Goal: Transaction & Acquisition: Purchase product/service

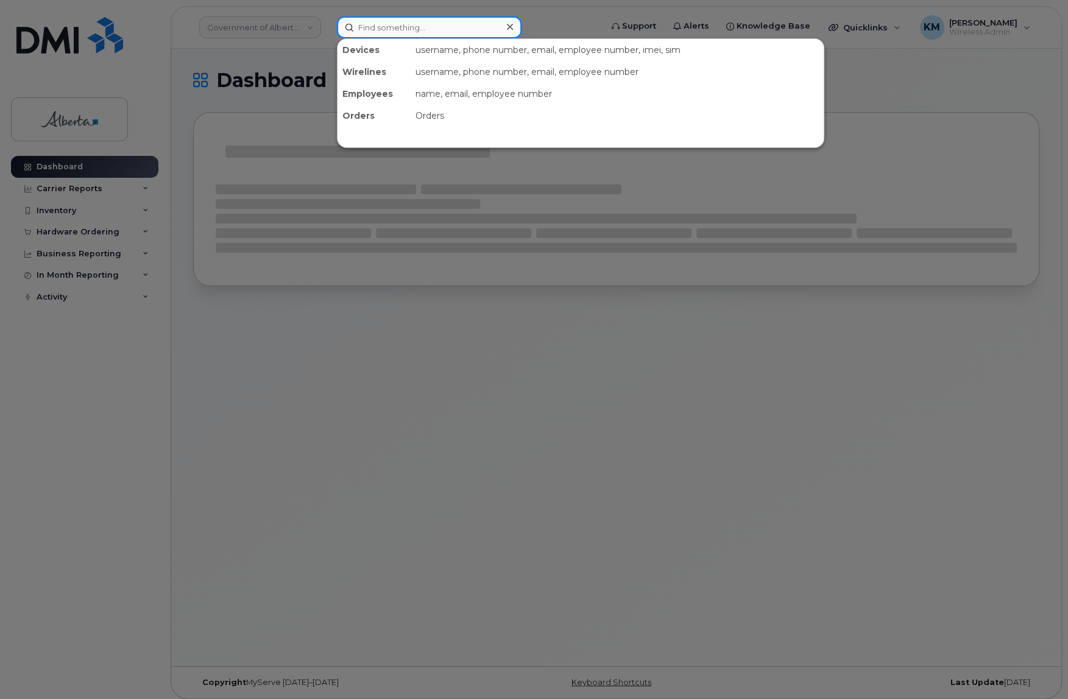
click at [379, 30] on input at bounding box center [429, 27] width 185 height 22
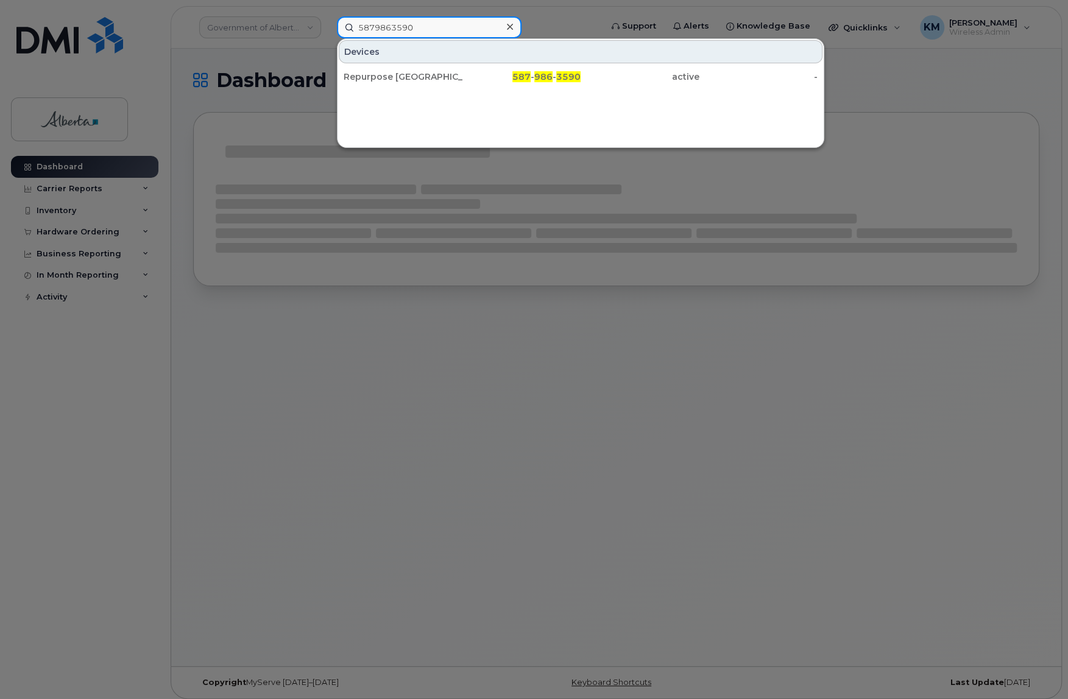
type input "5879863590"
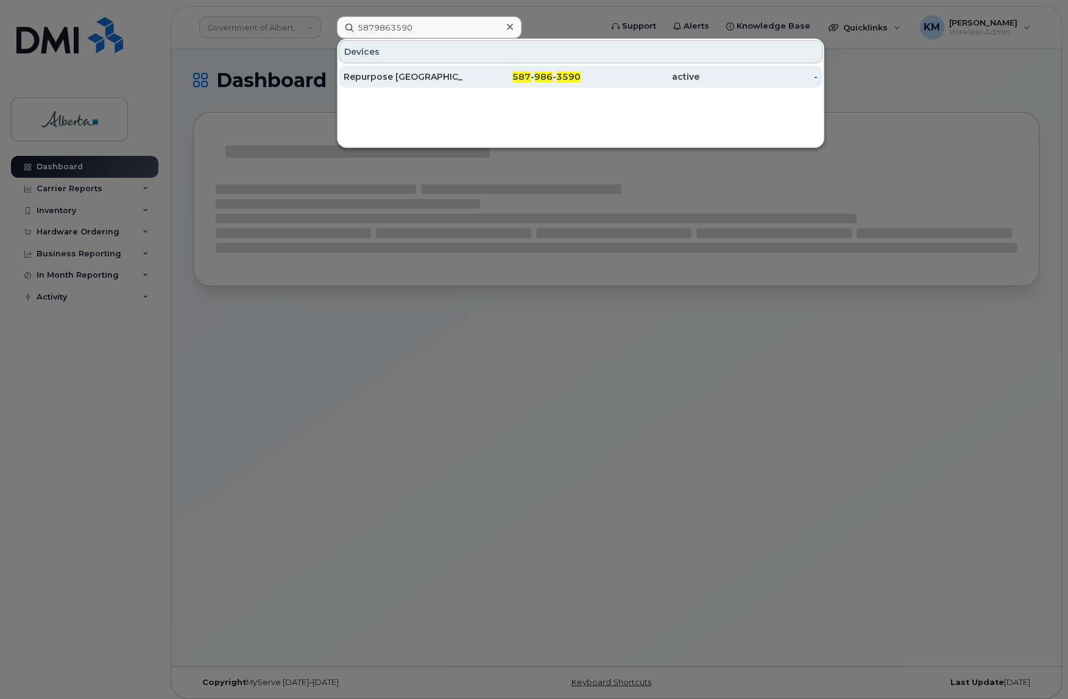
click at [398, 74] on div "Repurpose Edmonton" at bounding box center [403, 77] width 119 height 12
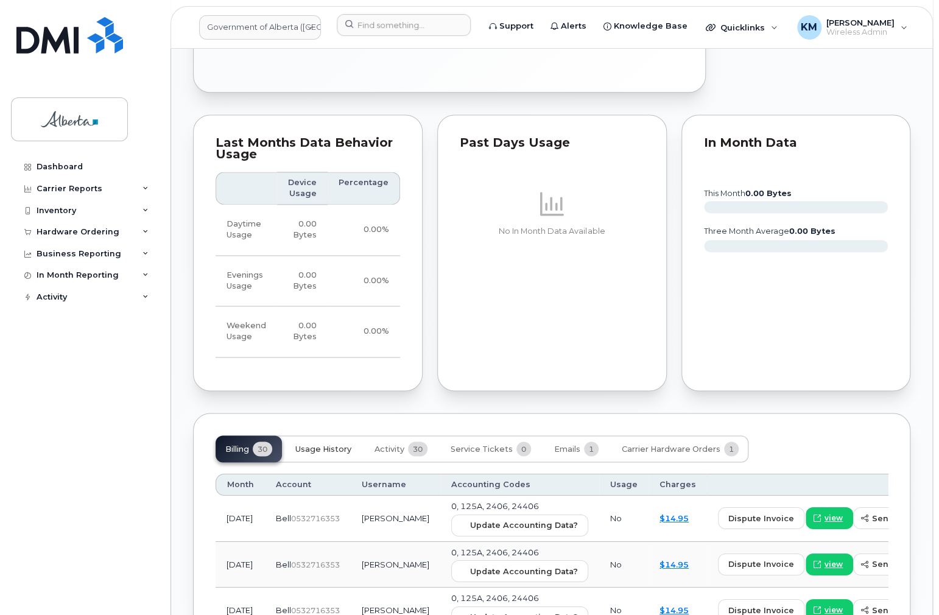
scroll to position [780, 0]
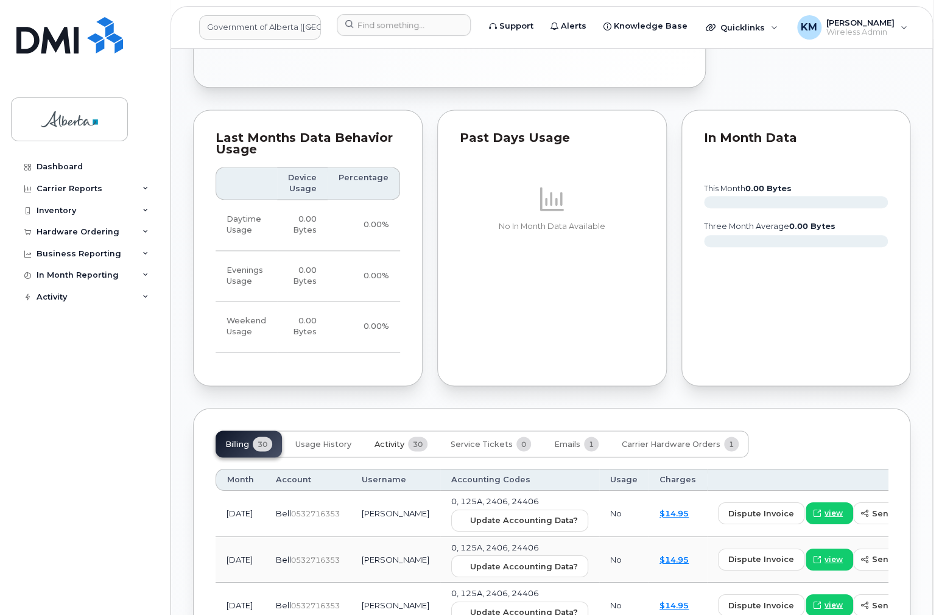
click at [373, 439] on button "Activity 30" at bounding box center [401, 444] width 72 height 27
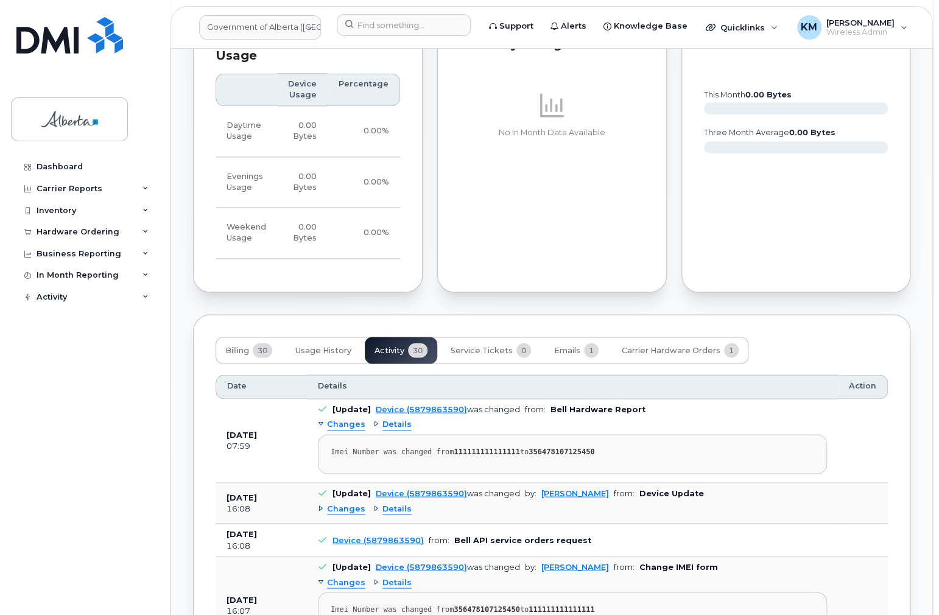
scroll to position [877, 0]
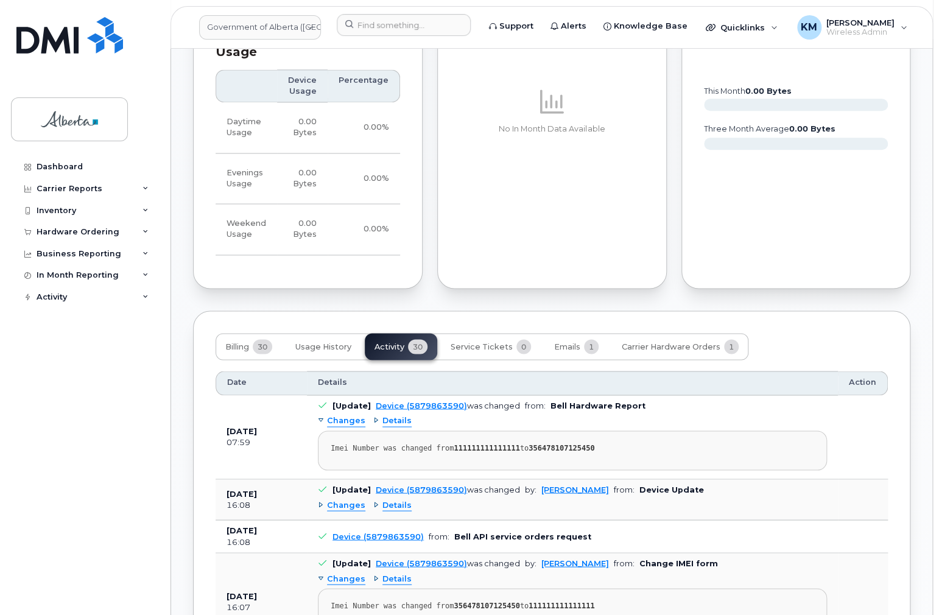
click at [339, 507] on span "Changes" at bounding box center [346, 505] width 38 height 12
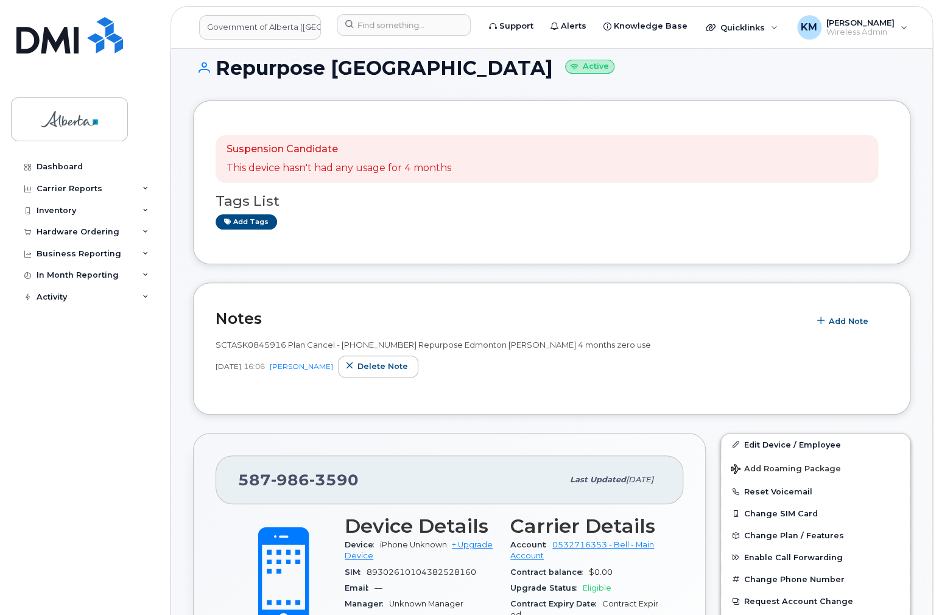
scroll to position [0, 0]
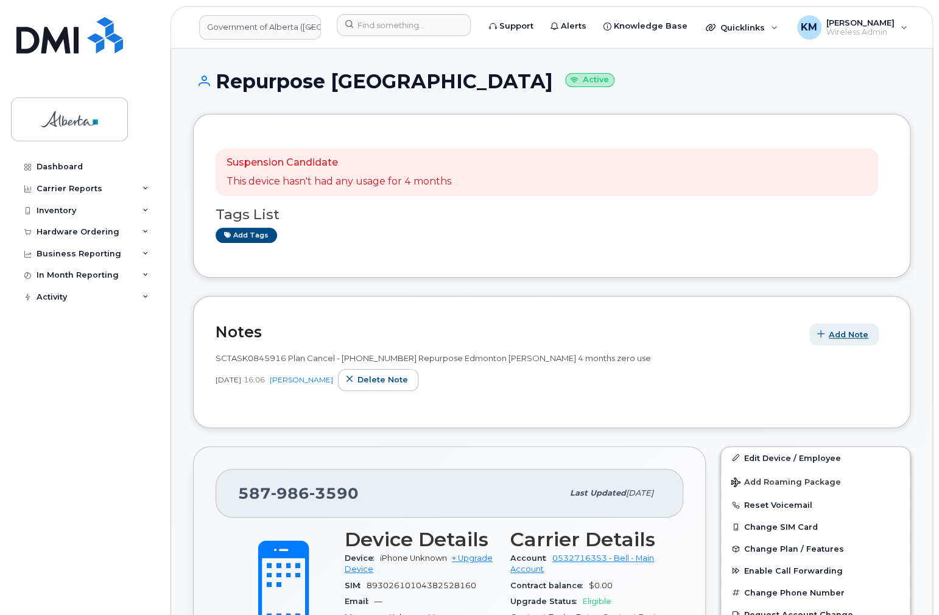
click at [825, 339] on span "button" at bounding box center [822, 335] width 12 height 12
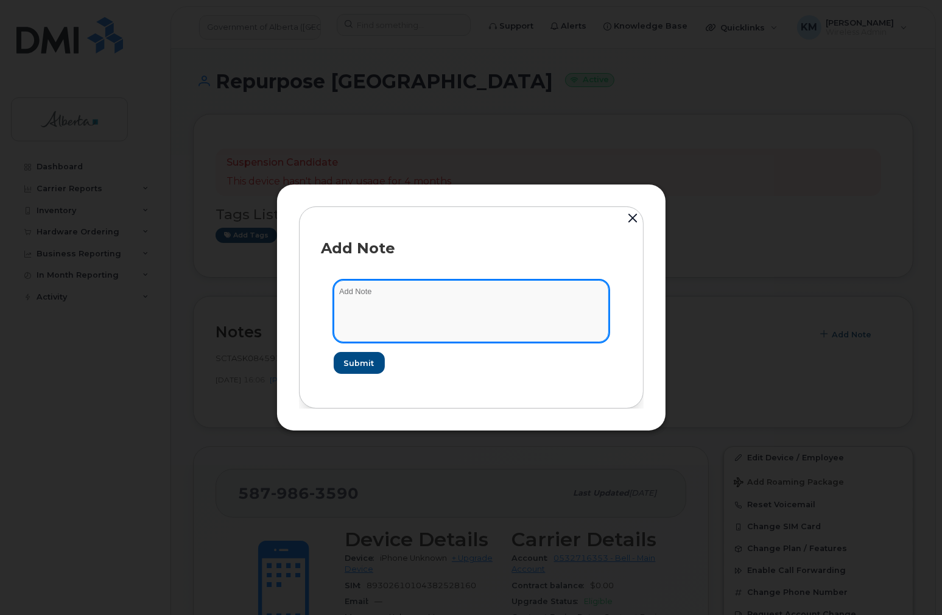
click at [354, 285] on textarea at bounding box center [471, 311] width 275 height 62
paste textarea "SCTASK0840889 5879863590 DO NOT DELETE - BEING REASSIGNED to Lianne Bell. Previ…"
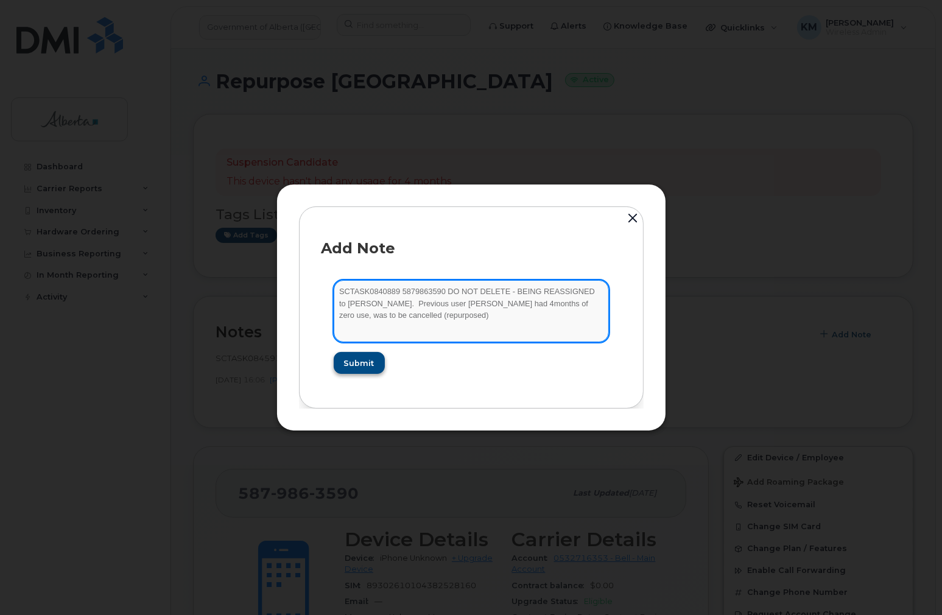
type textarea "SCTASK0840889 5879863590 DO NOT DELETE - BEING REASSIGNED to Lianne Bell. Previ…"
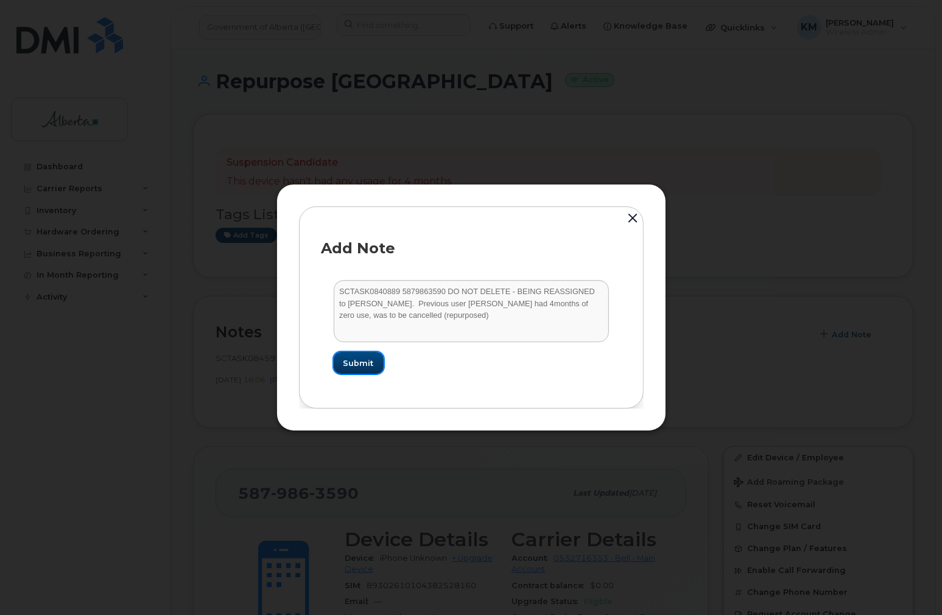
click at [353, 365] on span "Submit" at bounding box center [359, 364] width 30 height 12
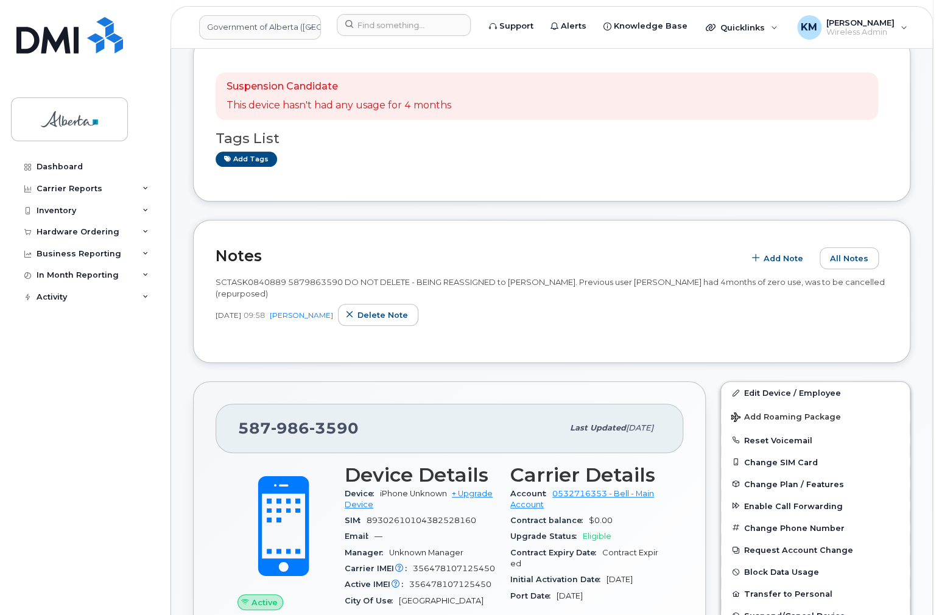
scroll to position [49, 0]
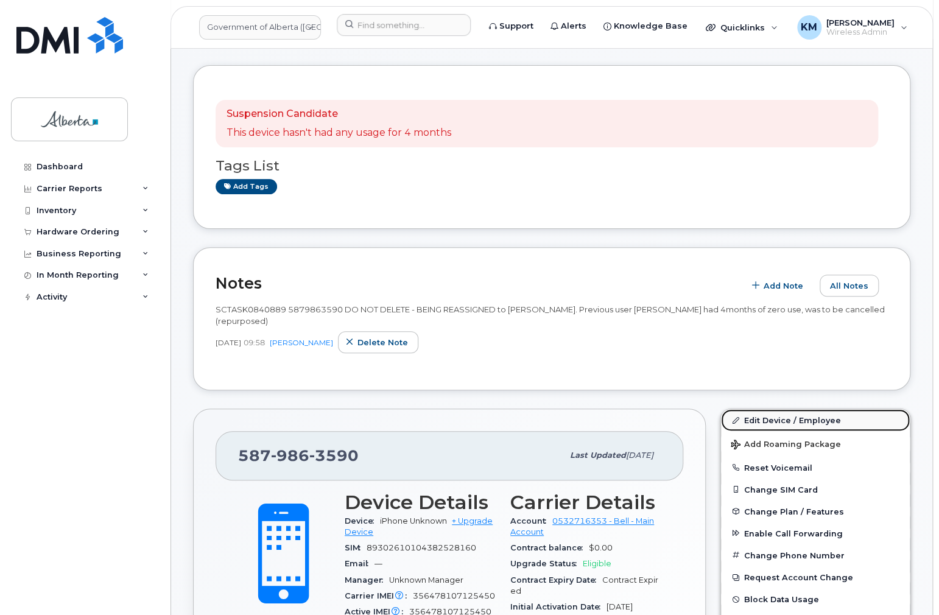
click at [757, 415] on link "Edit Device / Employee" at bounding box center [815, 420] width 189 height 22
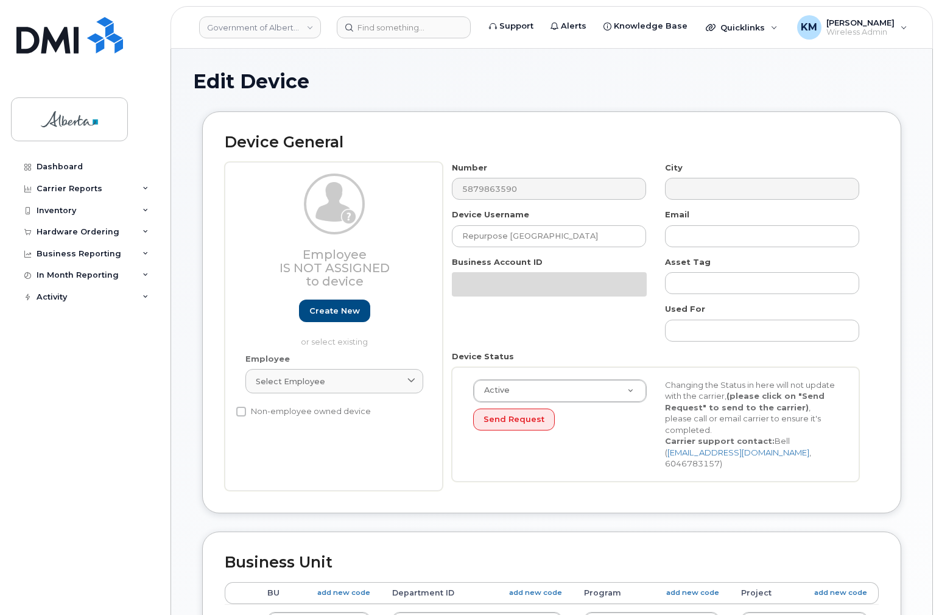
select select "4797729"
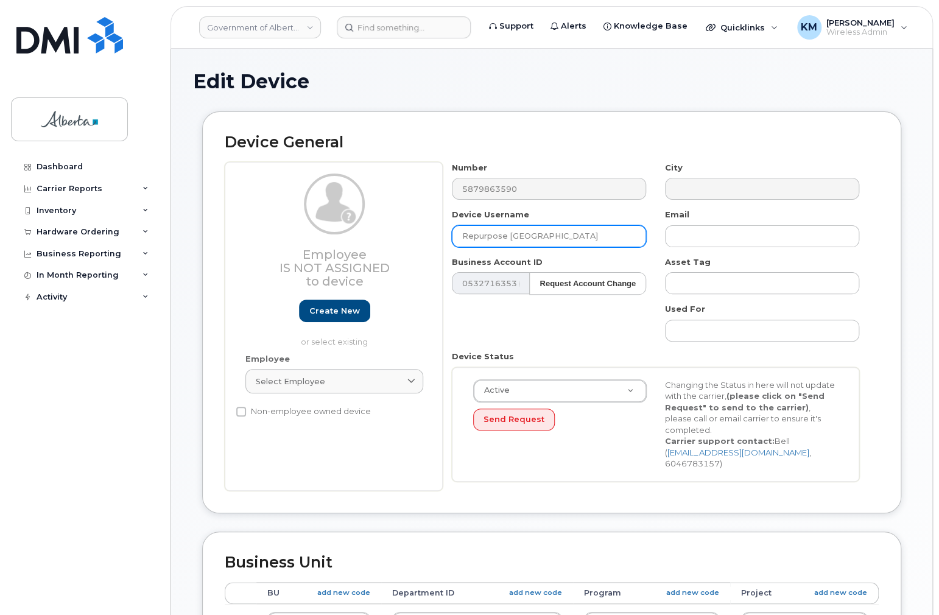
drag, startPoint x: 568, startPoint y: 244, endPoint x: 443, endPoint y: 238, distance: 125.0
click at [443, 238] on div "Device Username Repurpose Edmonton" at bounding box center [549, 228] width 213 height 38
paste input "Lianne Bell"
click at [480, 233] on input "Lianne Bell" at bounding box center [549, 236] width 194 height 22
type input "Lianne Bell"
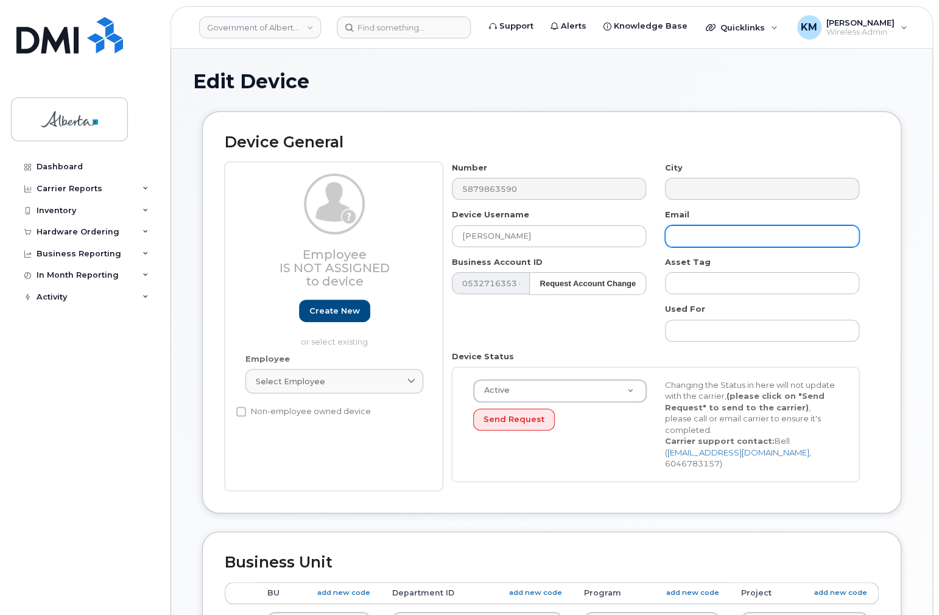
click at [741, 236] on input "text" at bounding box center [762, 236] width 194 height 22
paste input "Lianne Bell"
type input "Lianne.Bell@gov.ab.ca"
click at [130, 482] on div "Dashboard Carrier Reports Monthly Billing Data Daily Data Pooling Data Behavior…" at bounding box center [86, 376] width 150 height 441
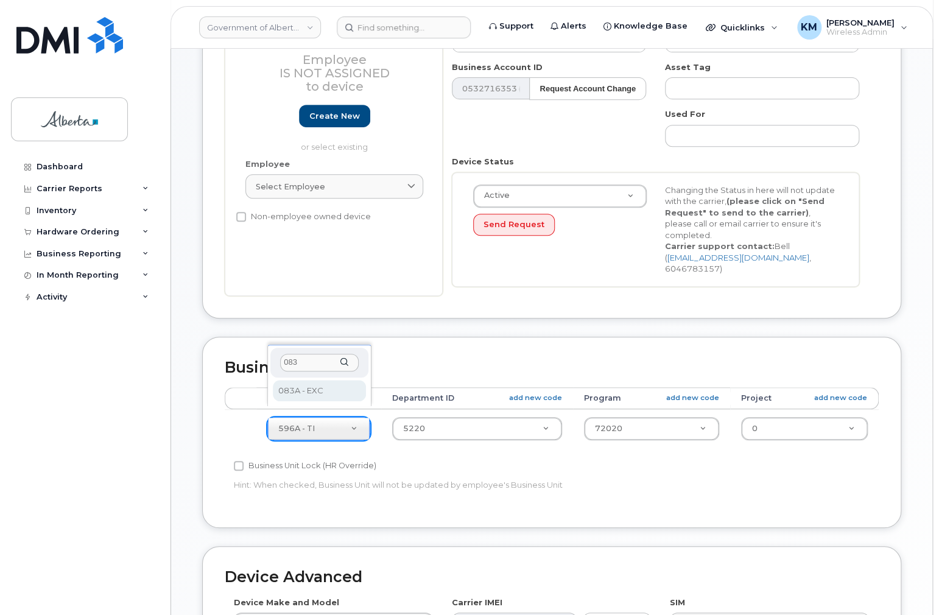
type input "083"
select select "4733126"
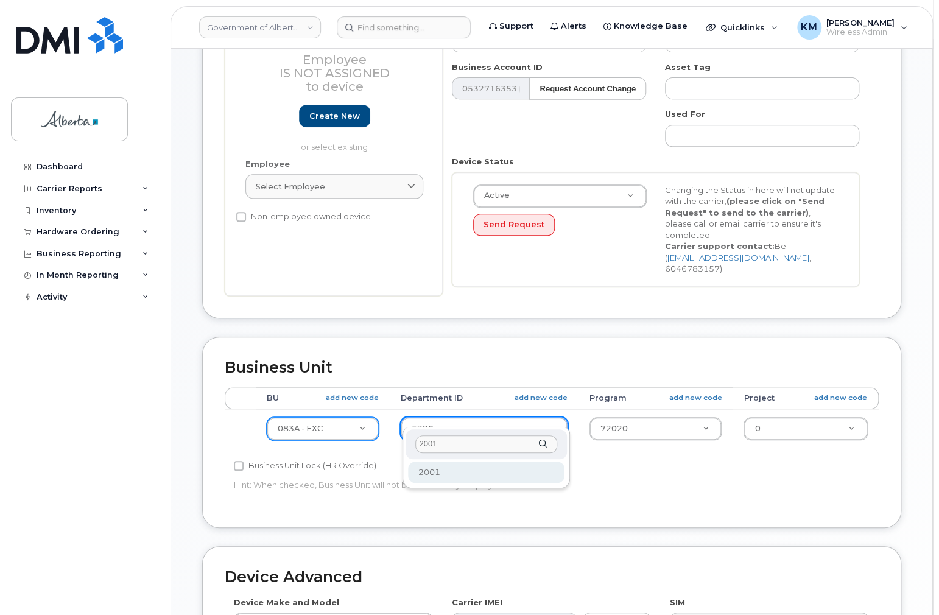
type input "2001"
type input "4752603"
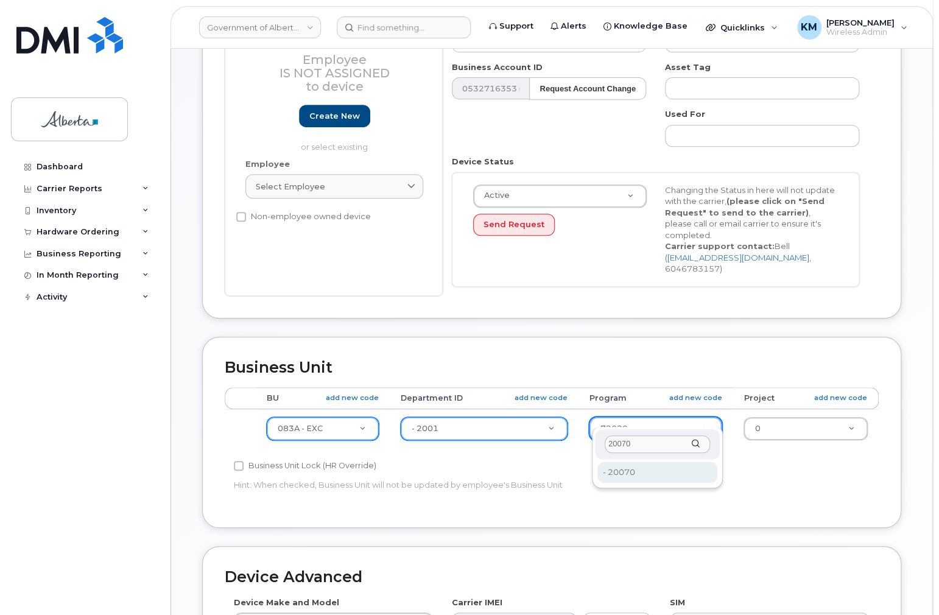
type input "20070"
type input "35488875"
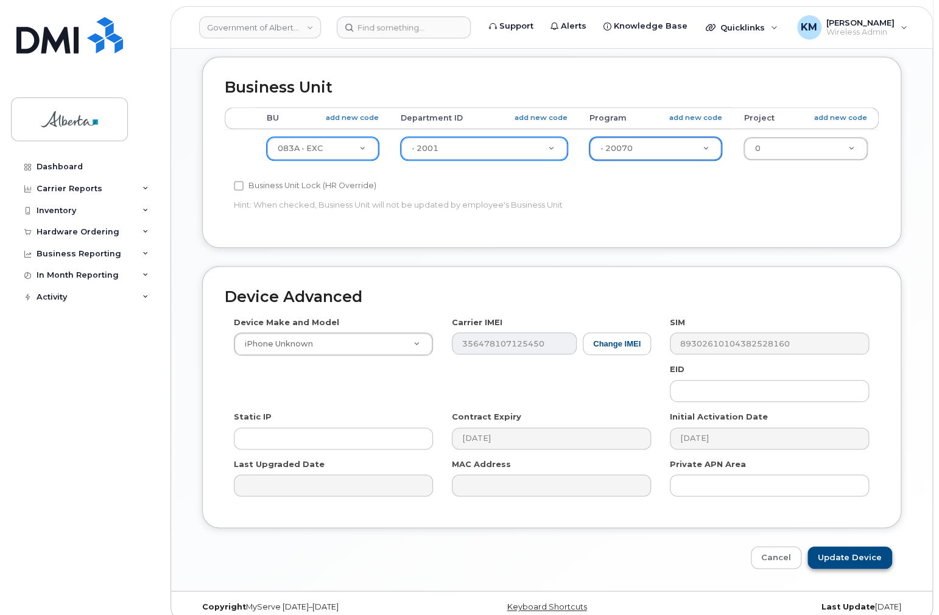
scroll to position [476, 0]
click at [869, 546] on input "Update Device" at bounding box center [850, 557] width 85 height 23
type input "Saving..."
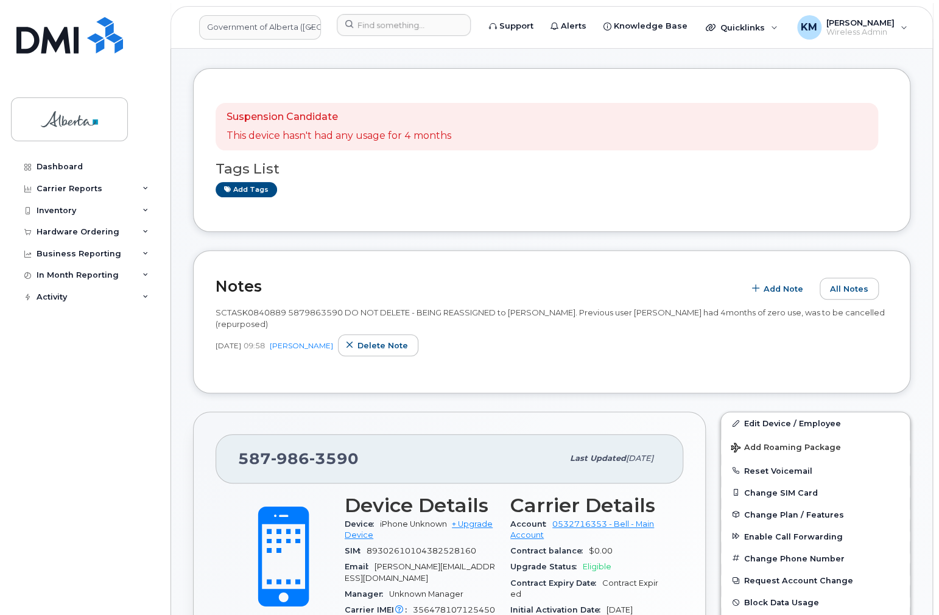
scroll to position [49, 0]
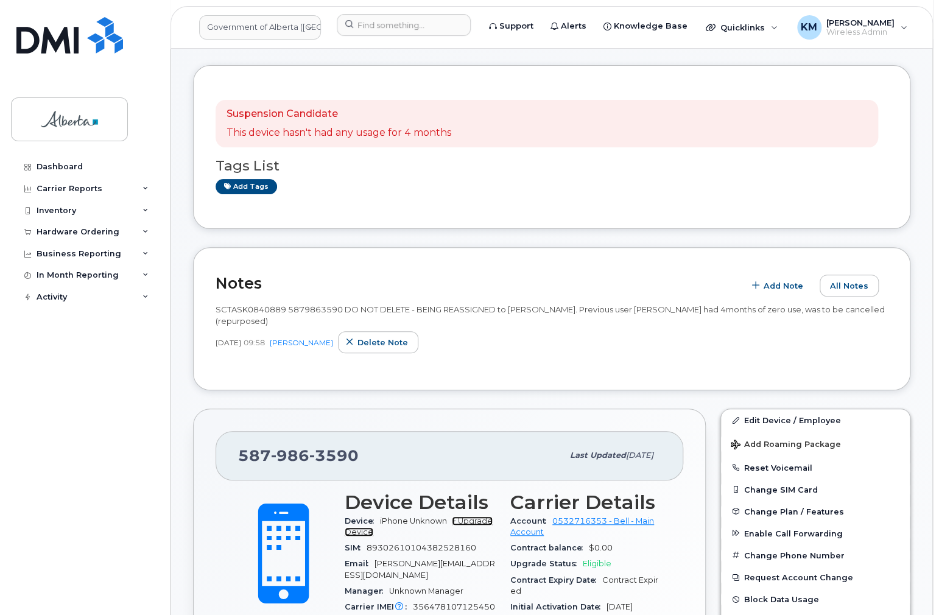
click at [478, 517] on link "+ Upgrade Device" at bounding box center [419, 527] width 148 height 20
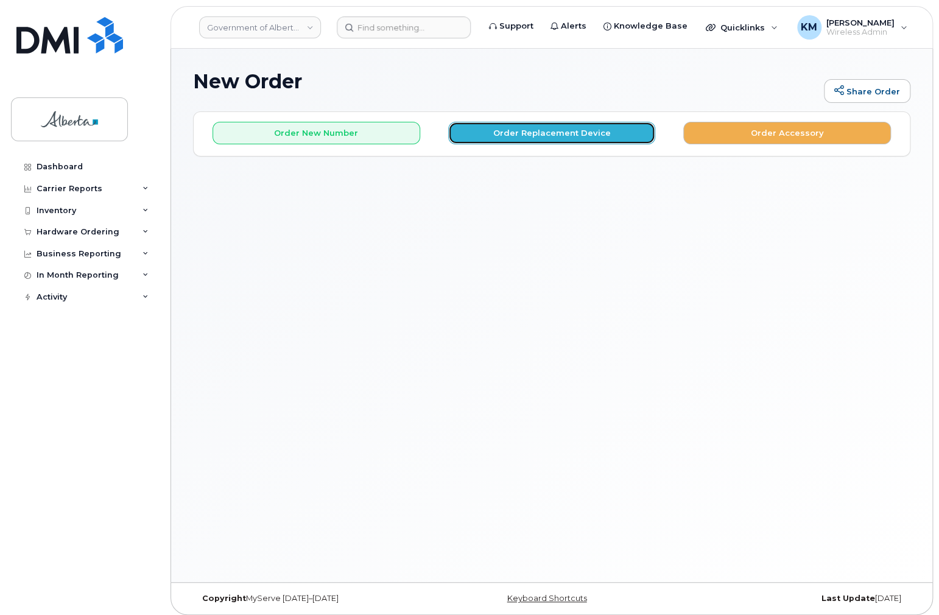
click at [487, 127] on button "Order Replacement Device" at bounding box center [552, 133] width 208 height 23
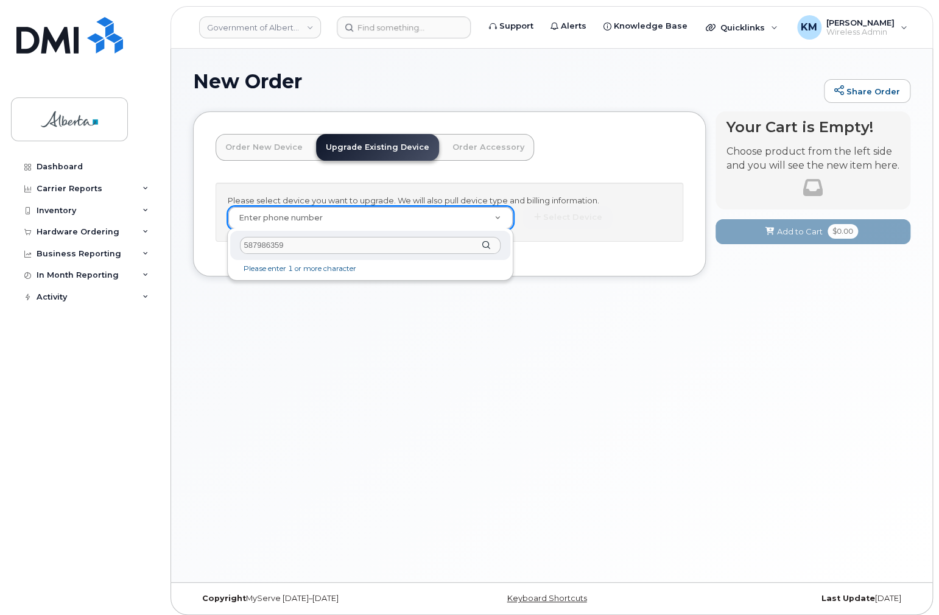
type input "5879863590"
type input "796290"
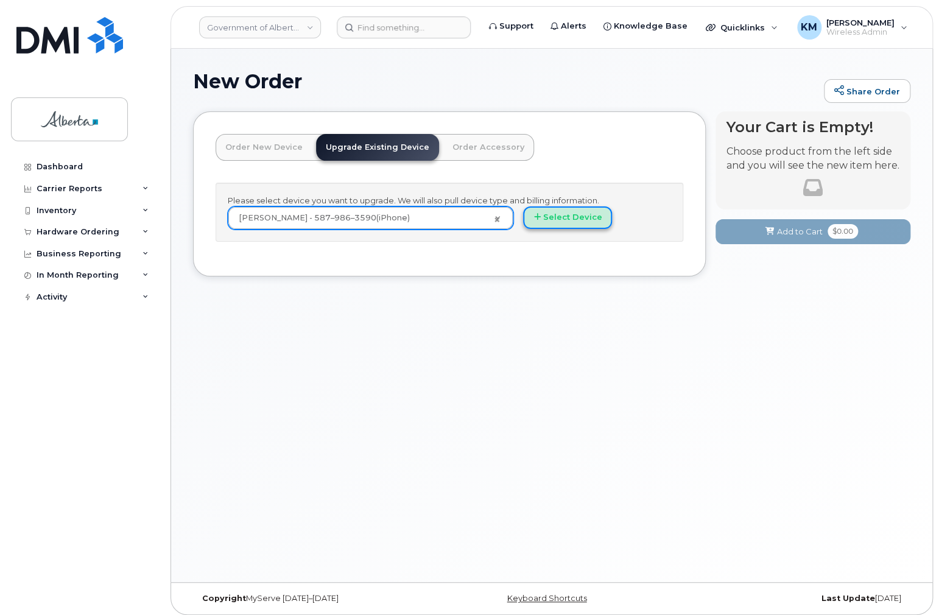
click at [556, 217] on button "Select Device" at bounding box center [567, 217] width 89 height 23
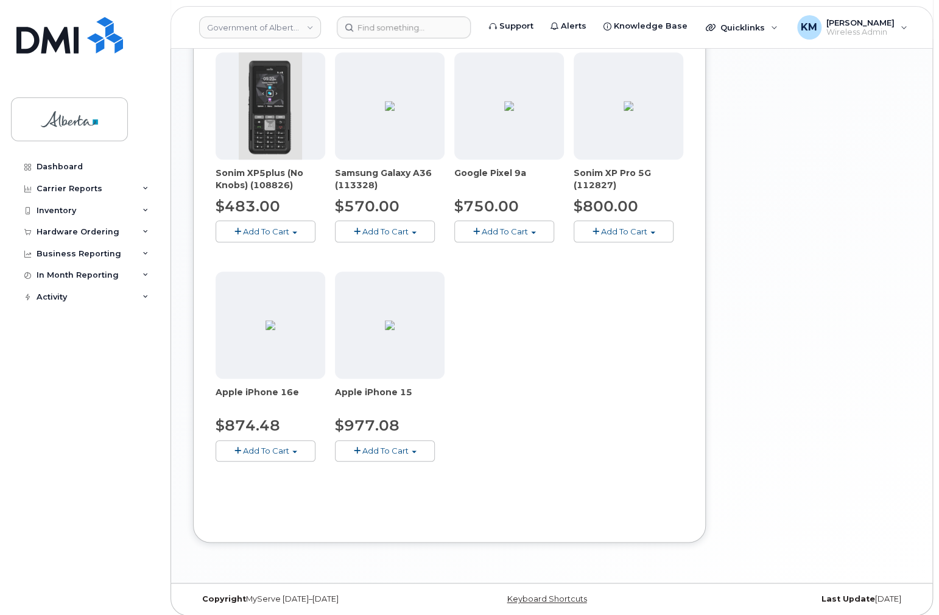
scroll to position [409, 0]
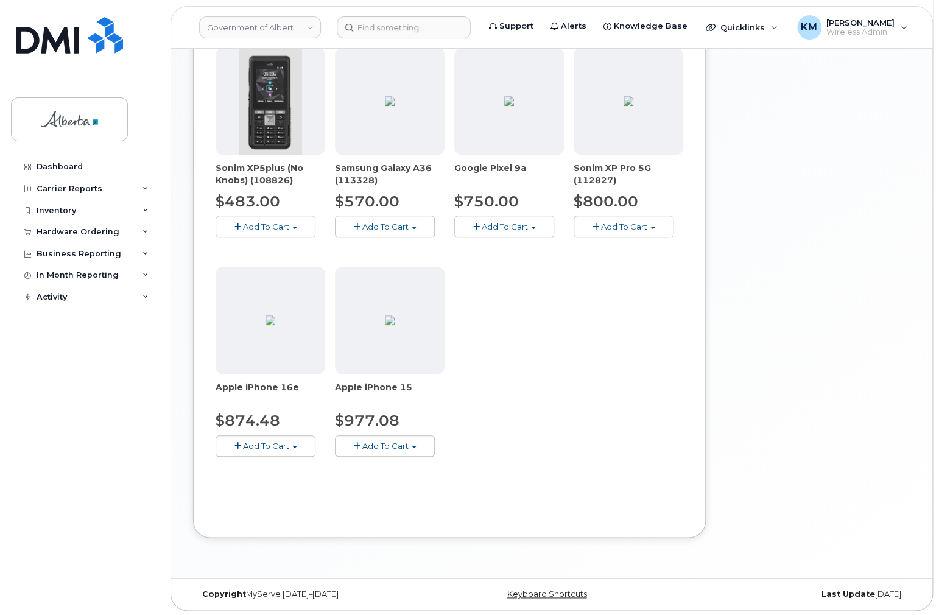
click at [297, 448] on button "Add To Cart" at bounding box center [266, 446] width 100 height 21
click at [297, 478] on link "$874.48 - 30-day upgrade (128GB model)" at bounding box center [316, 483] width 194 height 15
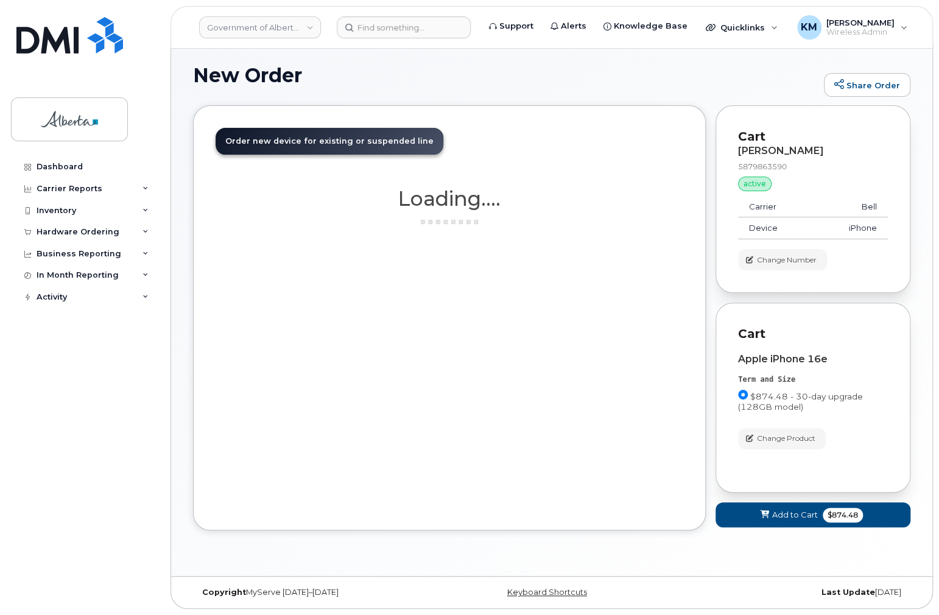
scroll to position [5, 0]
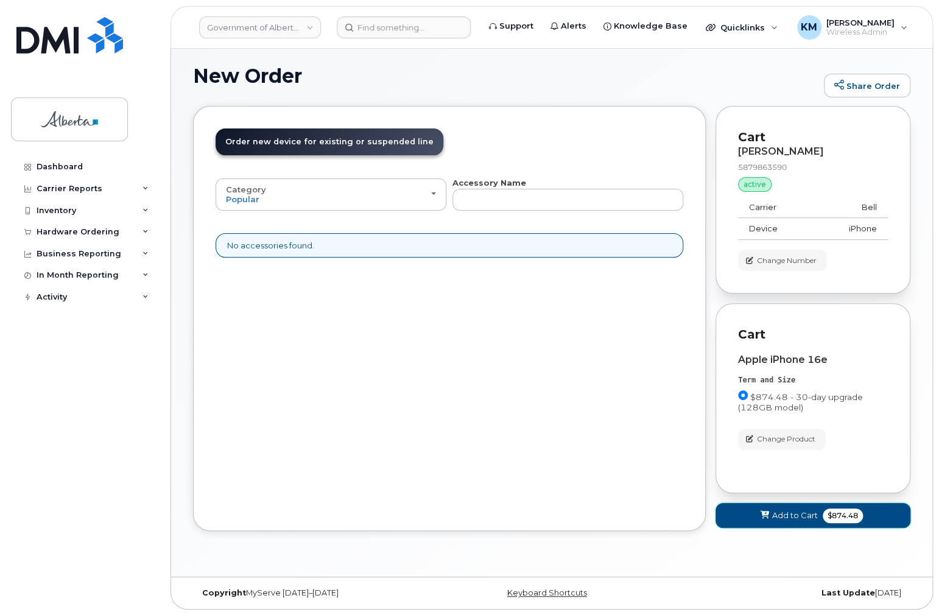
click at [738, 508] on button "Add to Cart $874.48" at bounding box center [813, 515] width 195 height 25
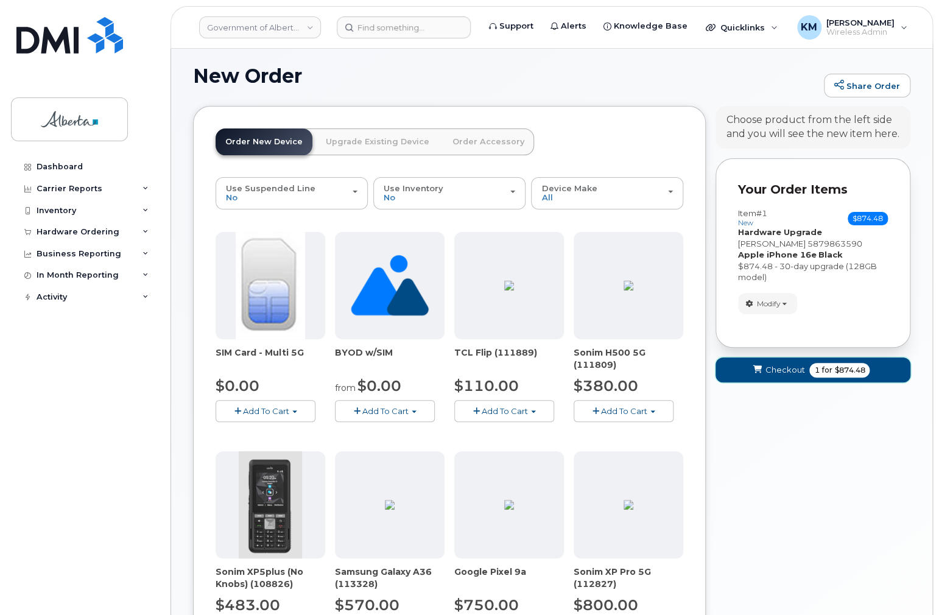
click at [738, 377] on button "Checkout 1 for $874.48" at bounding box center [813, 370] width 195 height 25
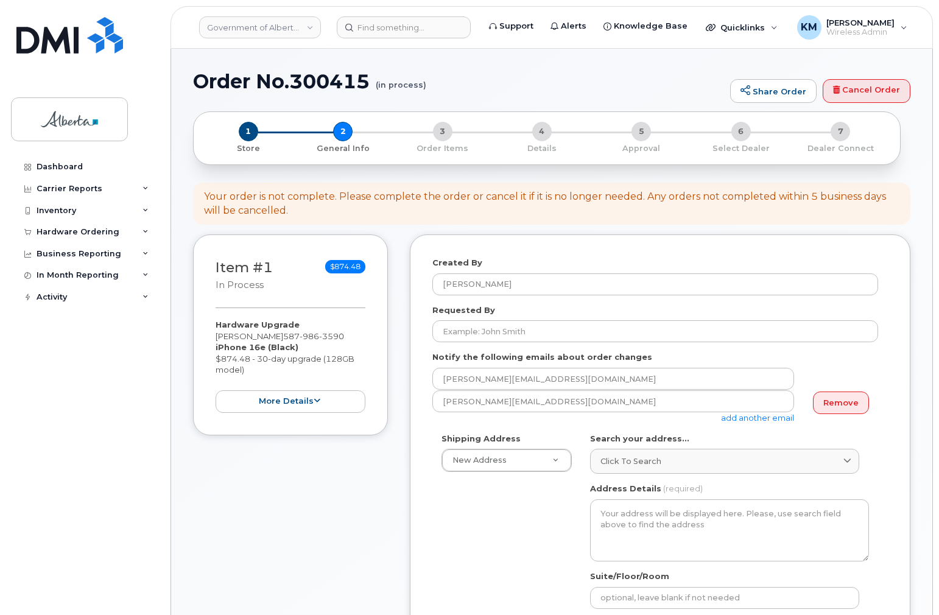
select select
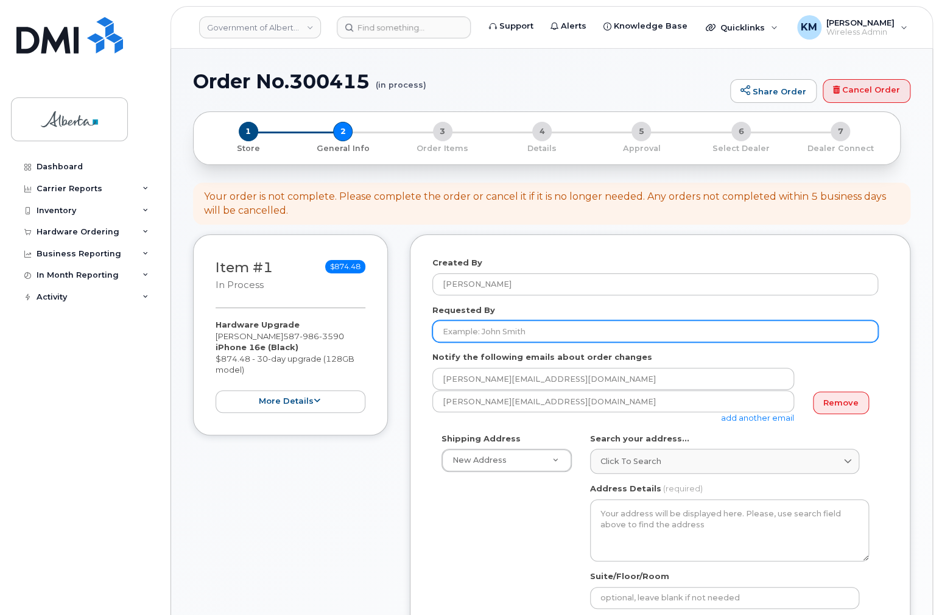
click at [458, 336] on input "Requested By" at bounding box center [655, 331] width 446 height 22
paste input "[PERSON_NAME]"
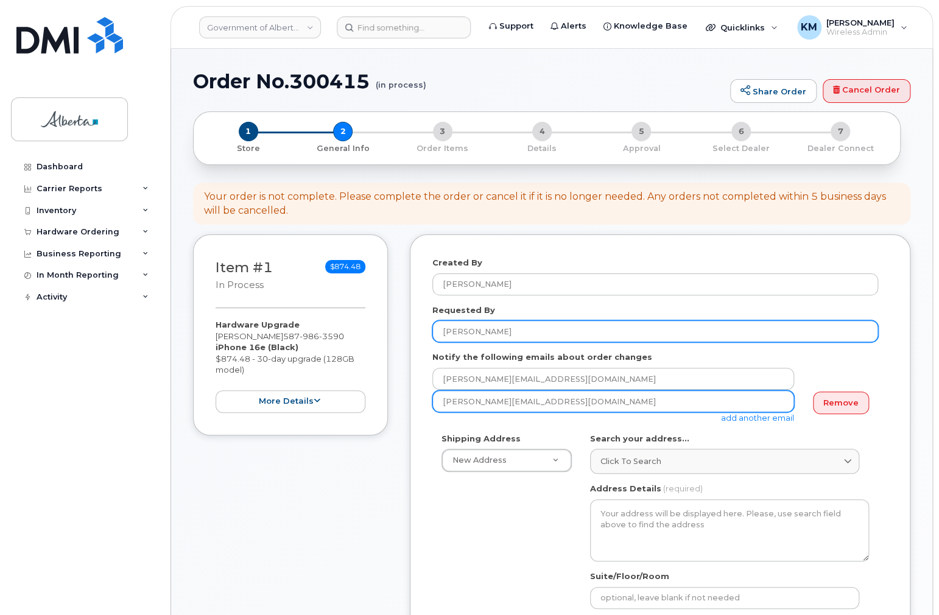
type input "[PERSON_NAME]"
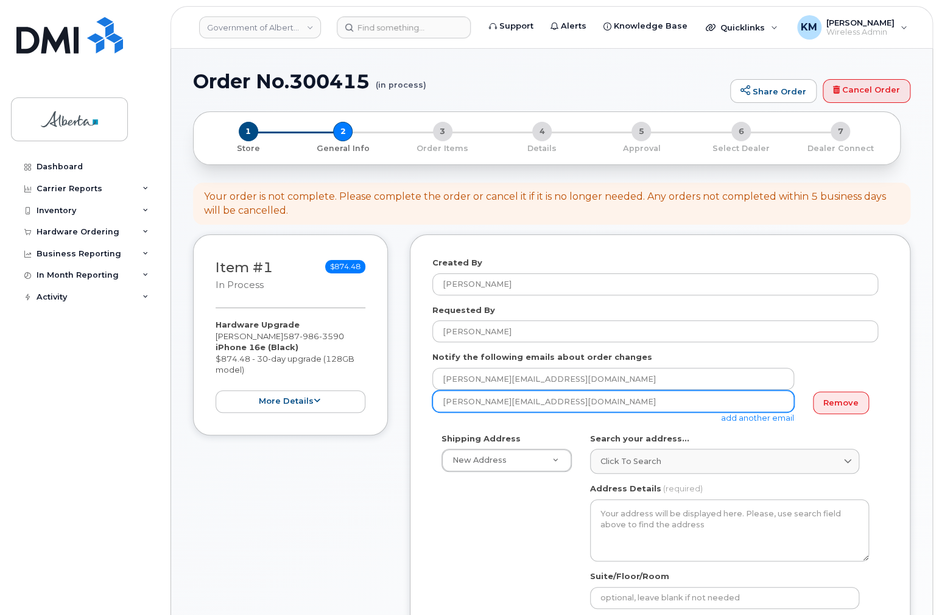
drag, startPoint x: 531, startPoint y: 400, endPoint x: 432, endPoint y: 407, distance: 98.9
click at [431, 407] on div "Created By Kay Mah Requested By Melissa Blevins Notify the following emails abo…" at bounding box center [660, 595] width 501 height 721
paste input "[PERSON_NAME]"
type input "Melissa.Blevins@gov.ab.ca"
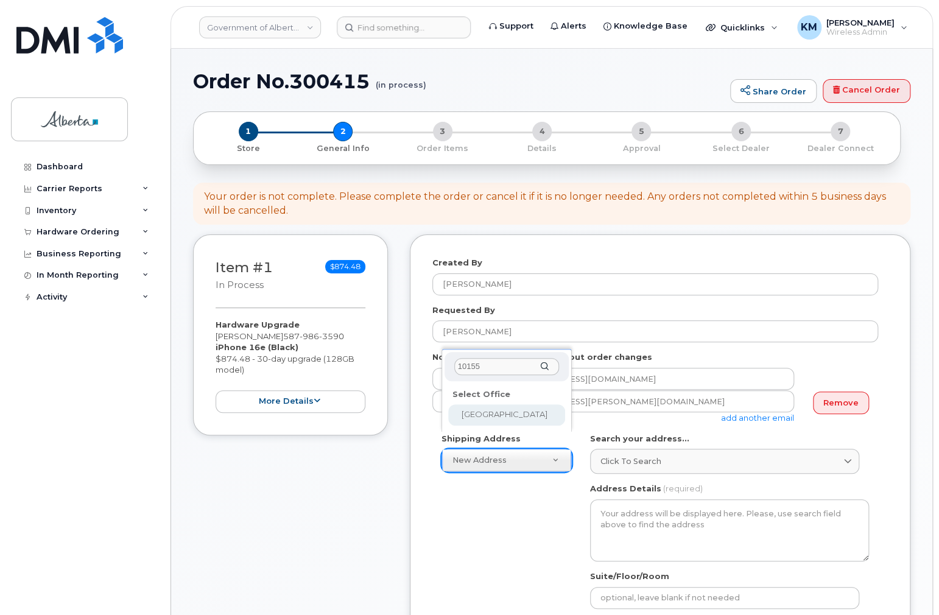
type input "10155"
select select
type textarea "10155 - 102 Street Edmonton Alberta T5J4G8"
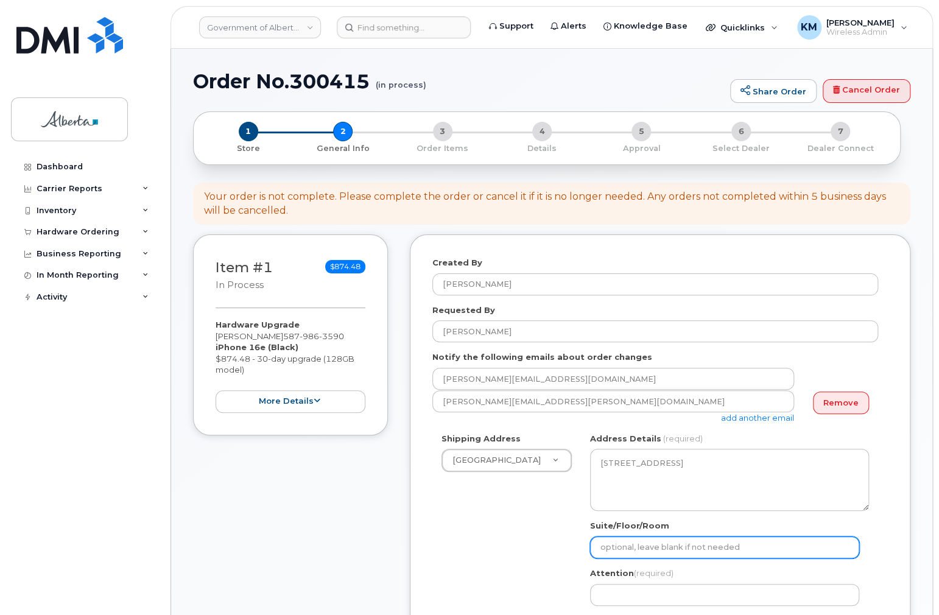
click at [658, 543] on input "Suite/Floor/Room" at bounding box center [724, 548] width 269 height 22
select select
type input "9"
select select
type input "9t"
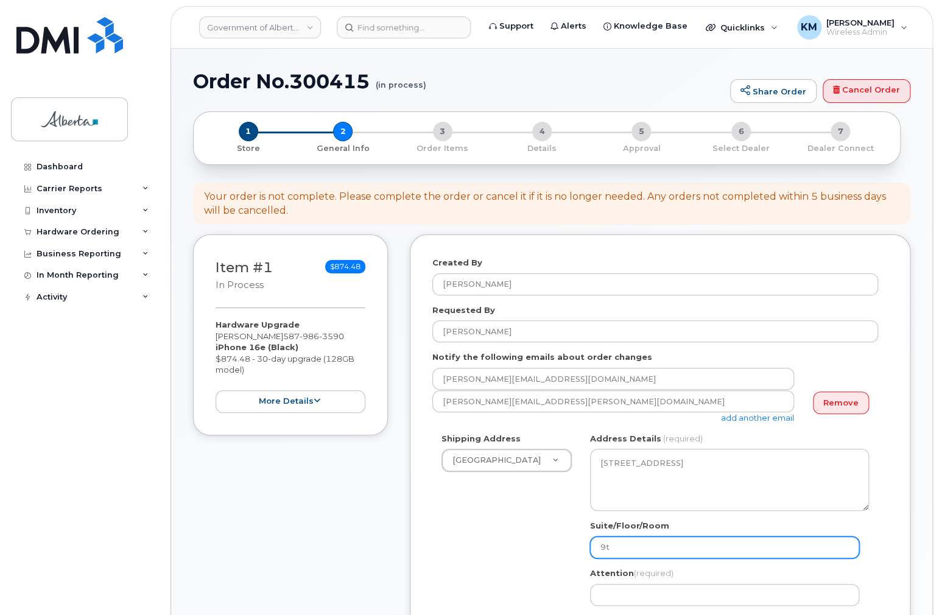
select select
type input "9th"
select select
type input "9th F"
select select
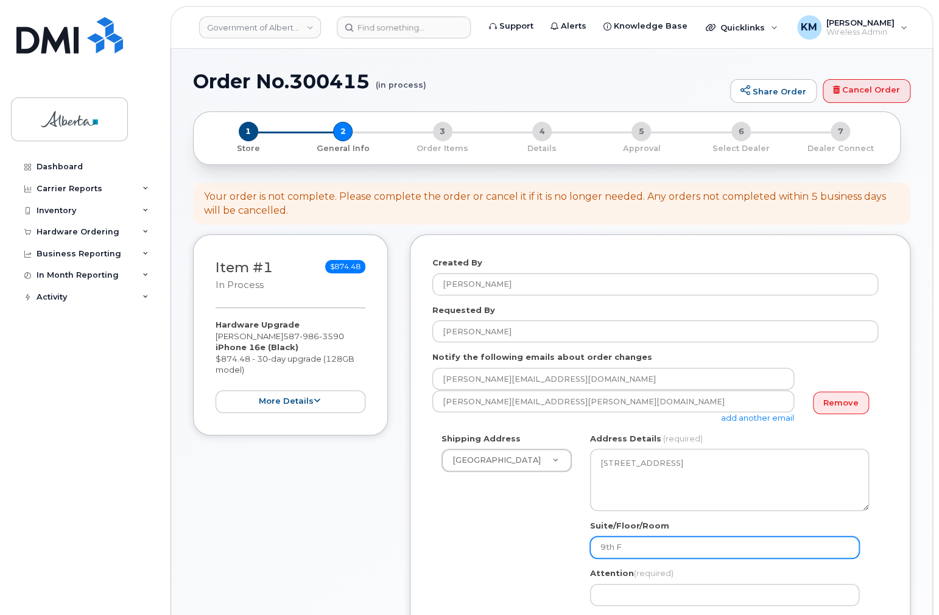
type input "9th Fl"
select select
type input "9th Flo"
select select
type input "9th Floo"
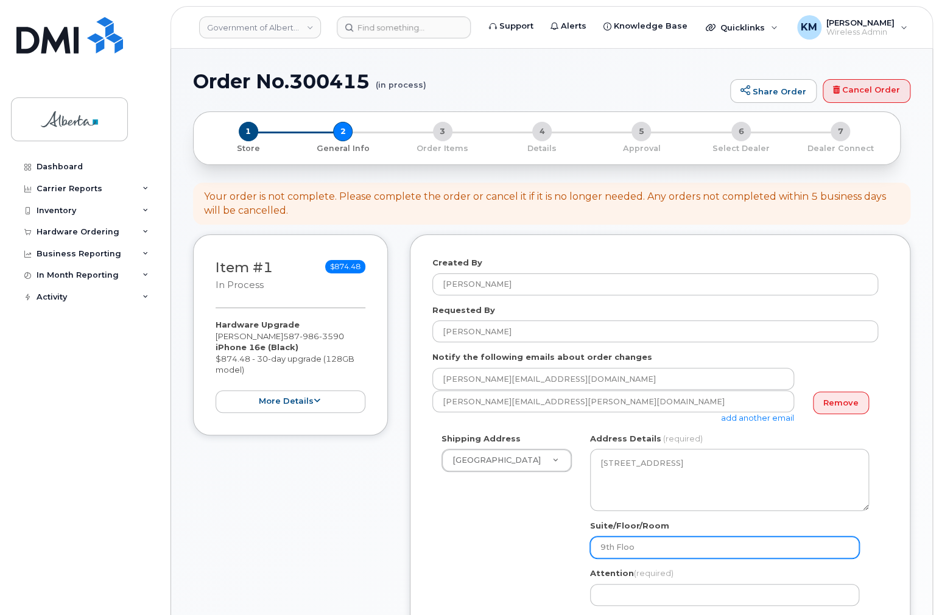
select select
type input "9th Floor"
paste input "[PERSON_NAME]"
select select
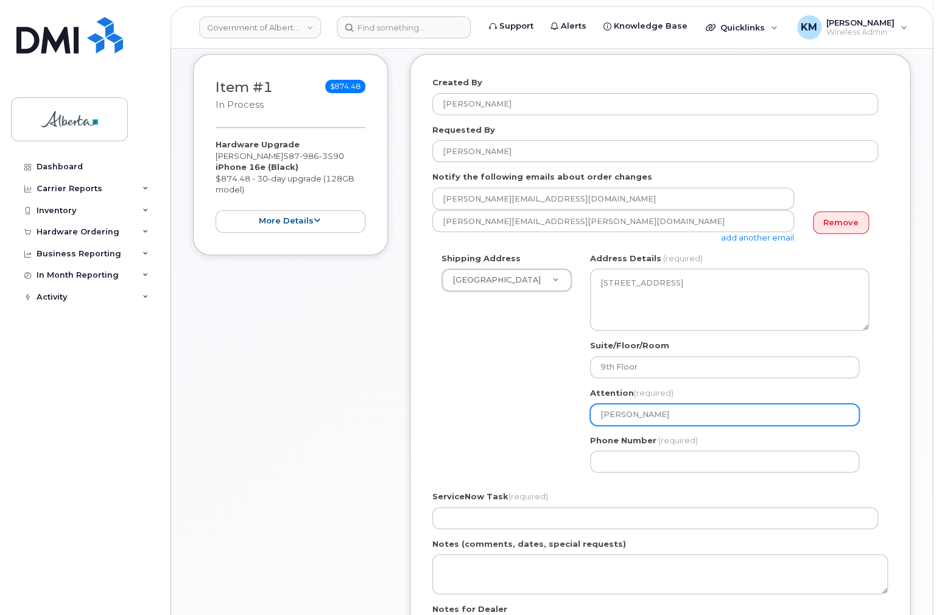
scroll to position [195, 0]
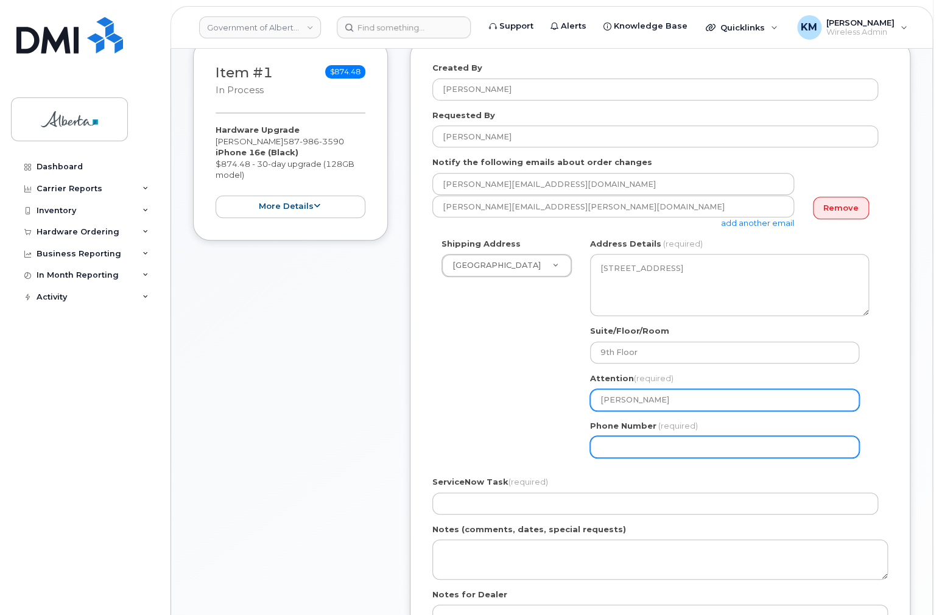
type input "[PERSON_NAME]"
click at [621, 448] on input "Phone Number" at bounding box center [724, 447] width 269 height 22
select select
type input "780977379"
select select
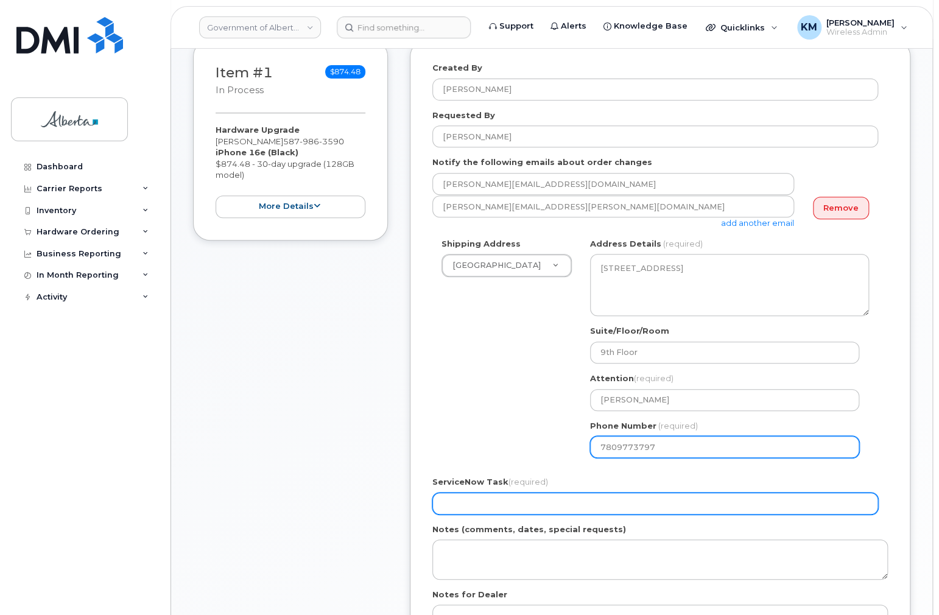
type input "7809773797"
click at [533, 501] on input "ServiceNow Task (required)" at bounding box center [655, 504] width 446 height 22
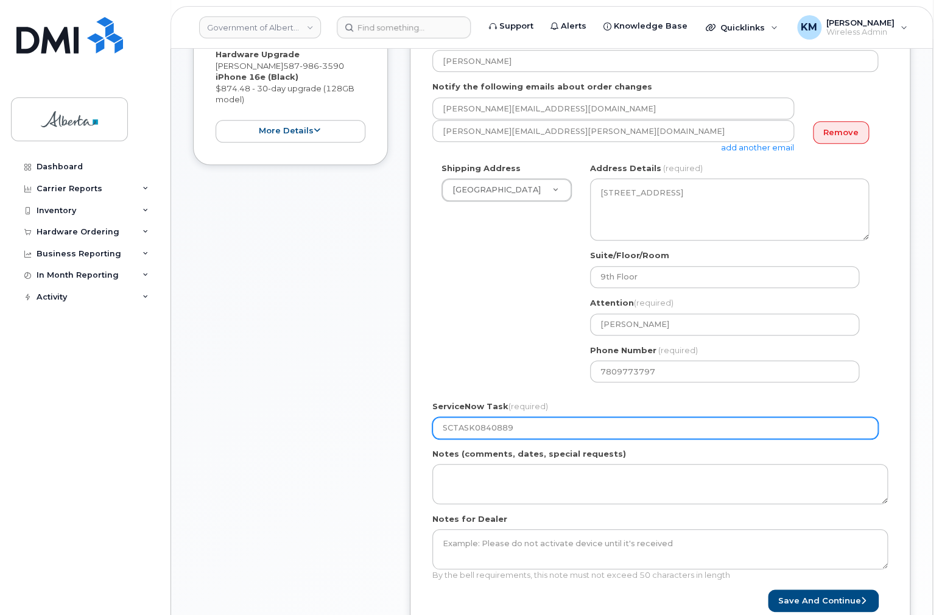
scroll to position [341, 0]
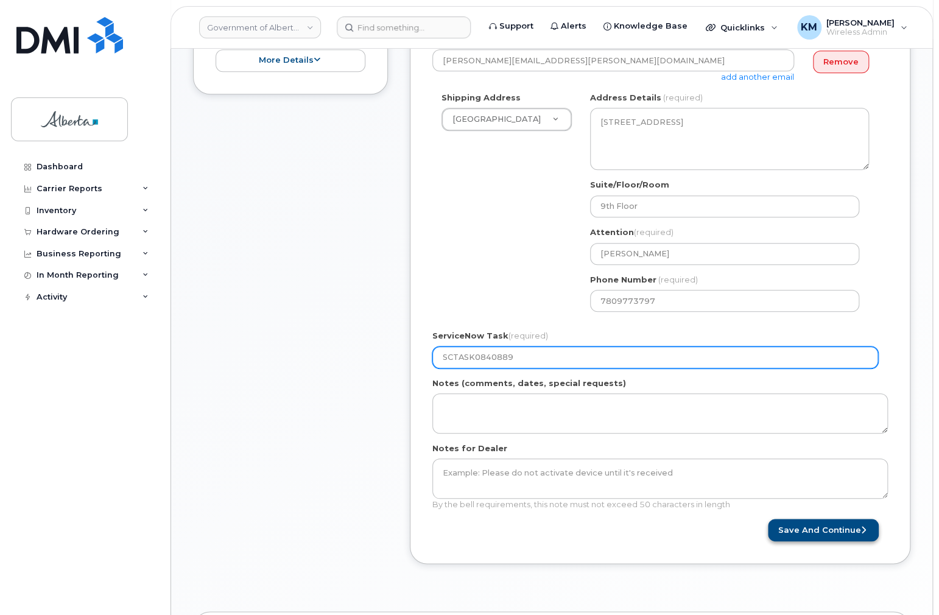
type input "SCTASK0840889"
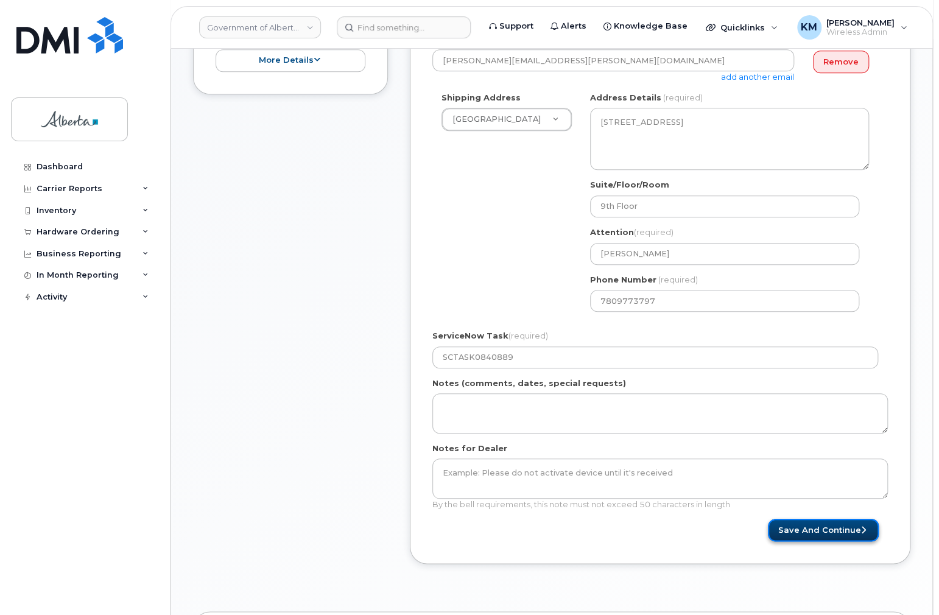
click at [788, 526] on button "Save and Continue" at bounding box center [823, 530] width 111 height 23
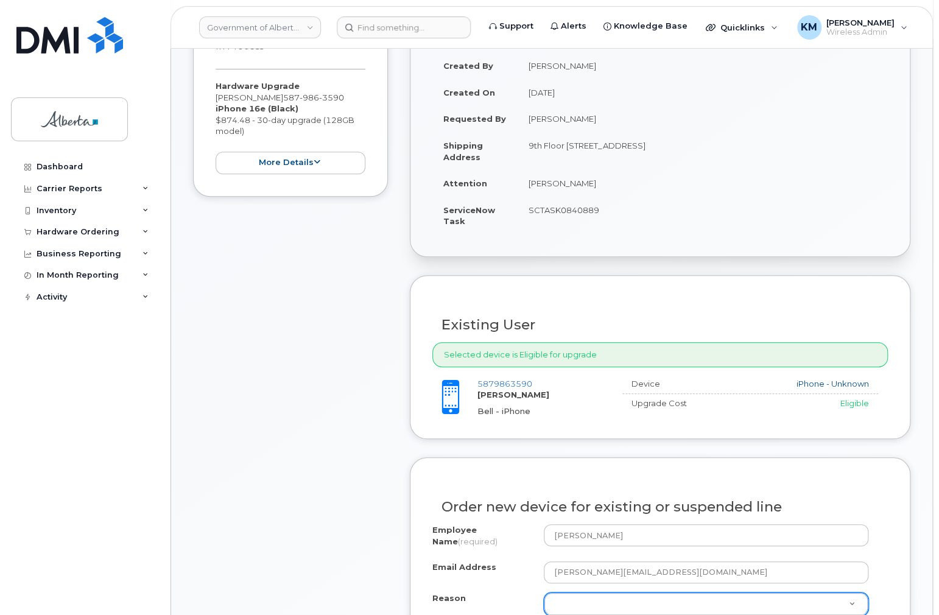
scroll to position [244, 0]
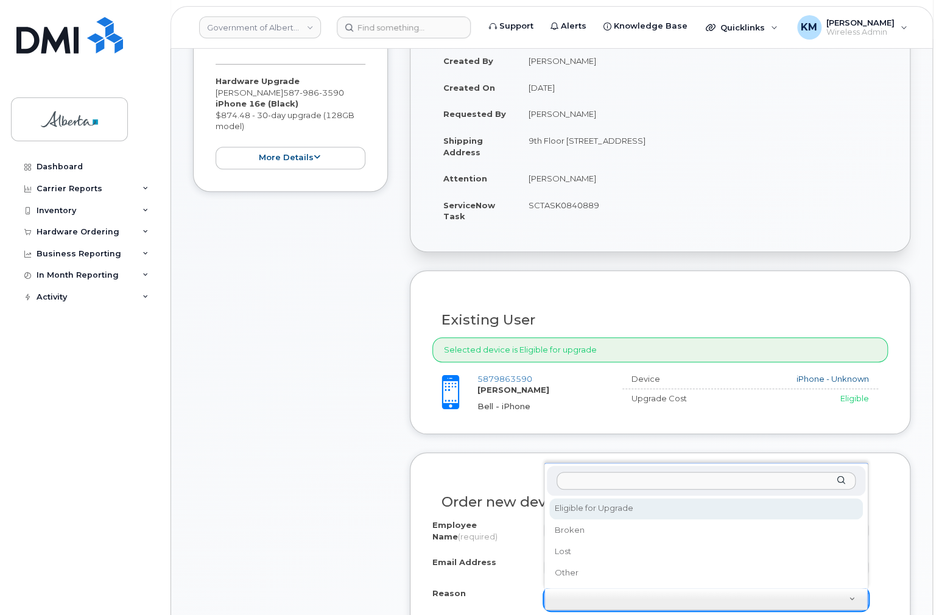
select select "eligible_for_upgrade"
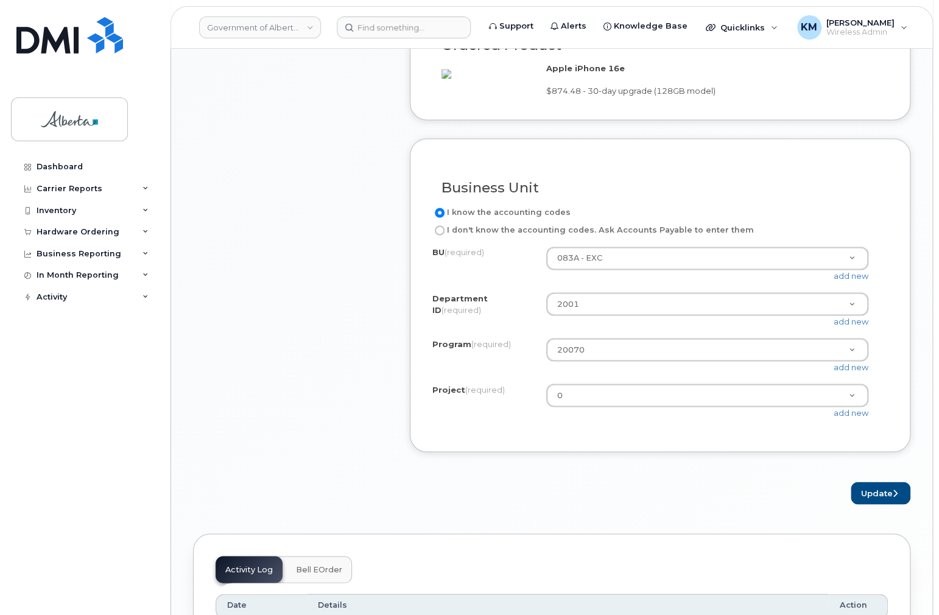
scroll to position [926, 0]
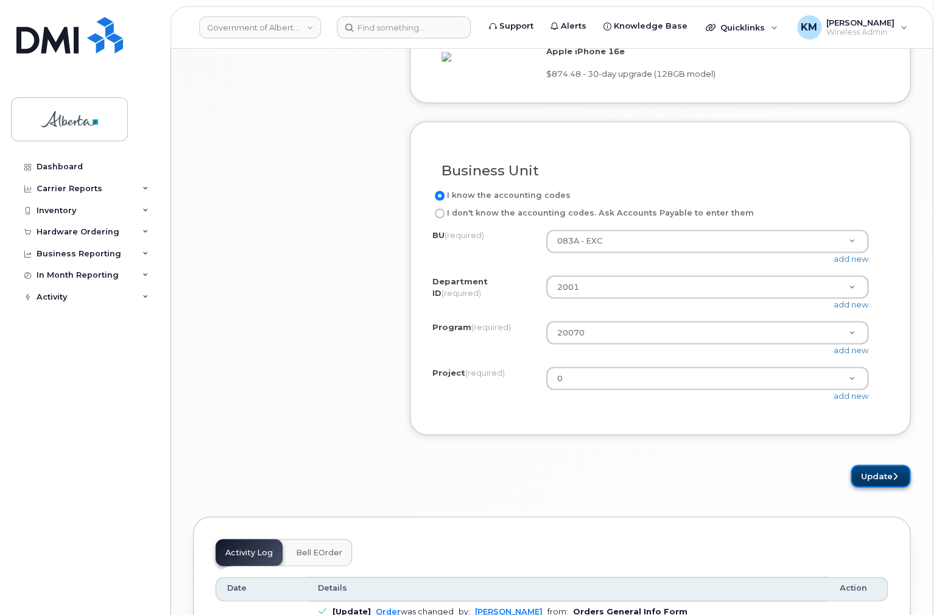
click at [882, 485] on button "Update" at bounding box center [881, 476] width 60 height 23
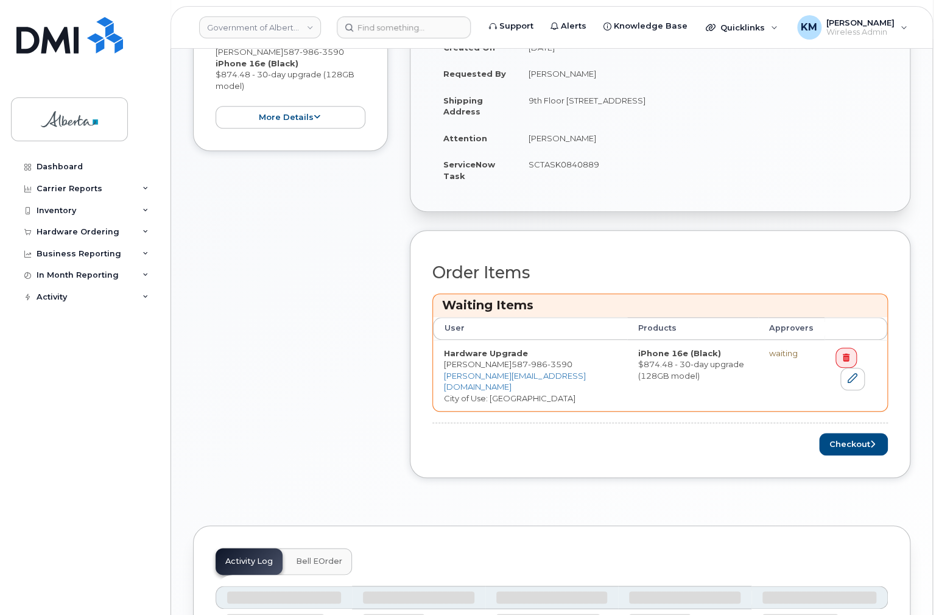
scroll to position [341, 0]
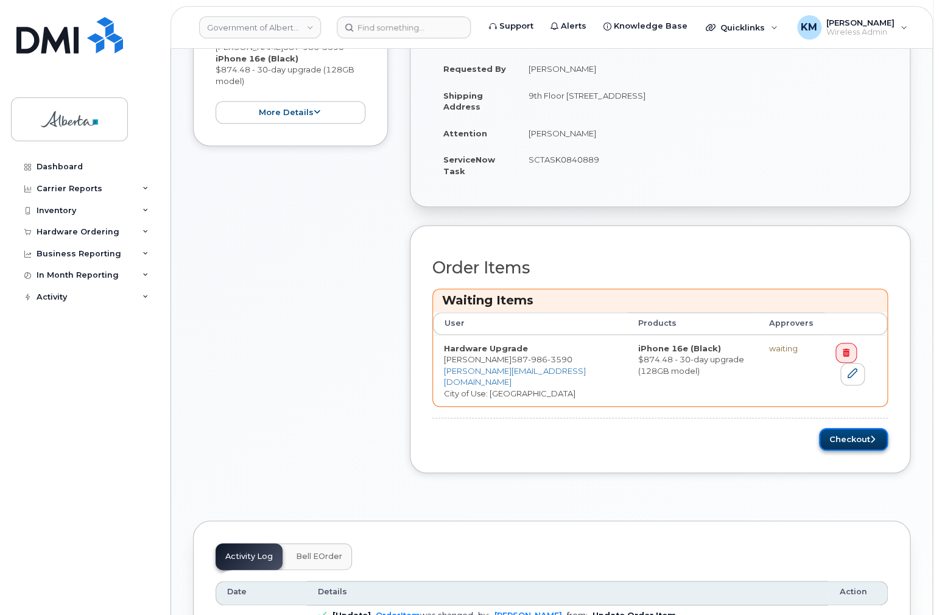
click at [843, 437] on button "Checkout" at bounding box center [853, 439] width 69 height 23
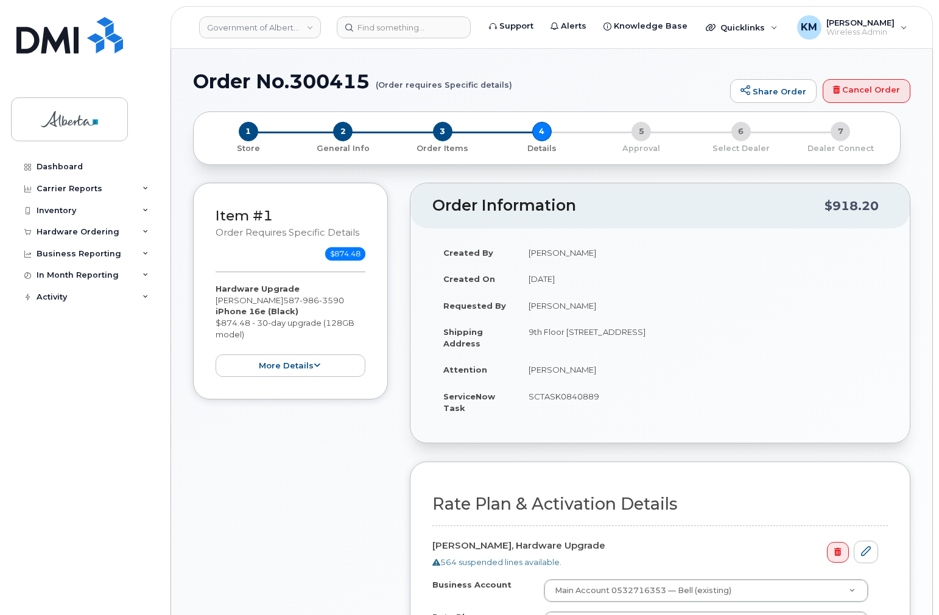
select select
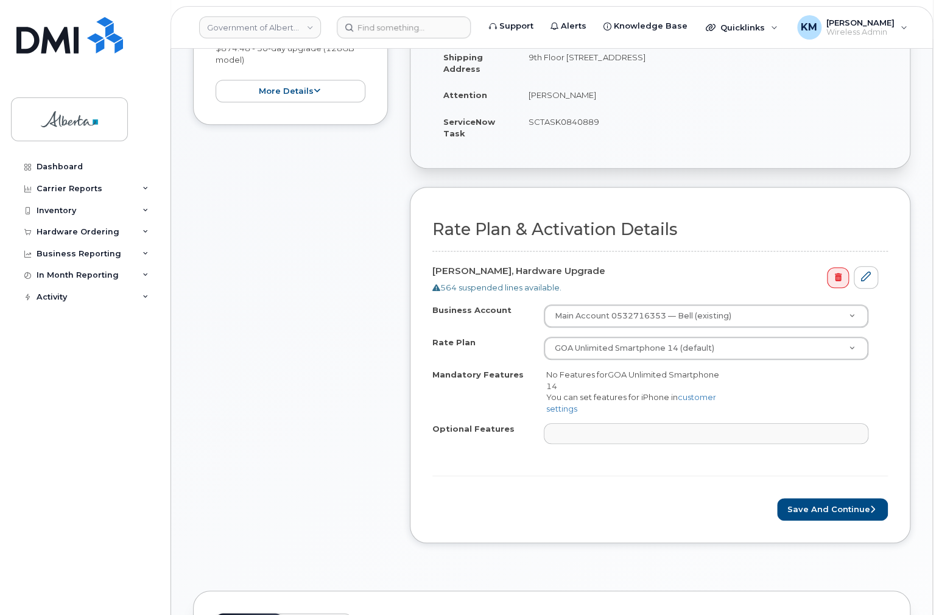
scroll to position [341, 0]
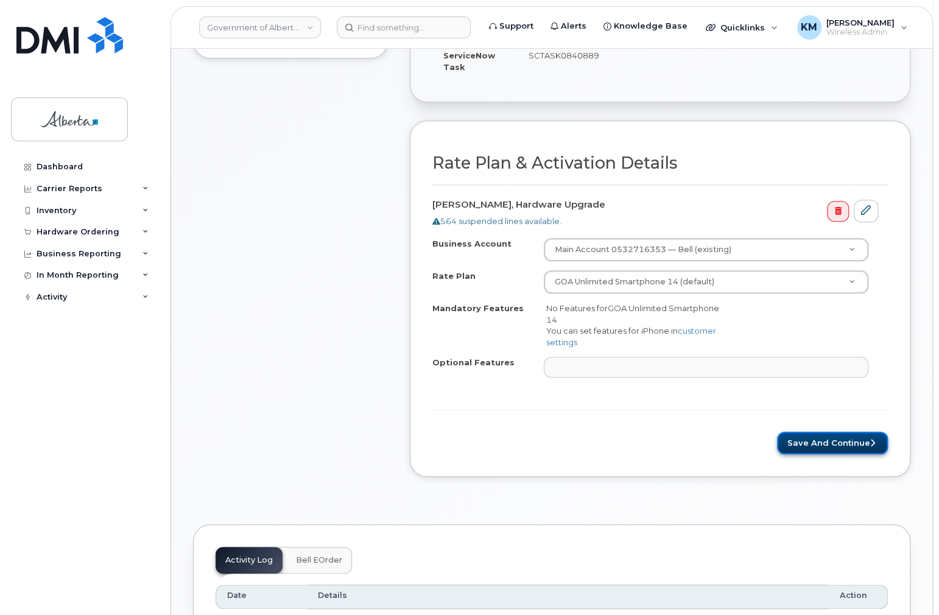
click at [841, 446] on button "Save and Continue" at bounding box center [832, 443] width 111 height 23
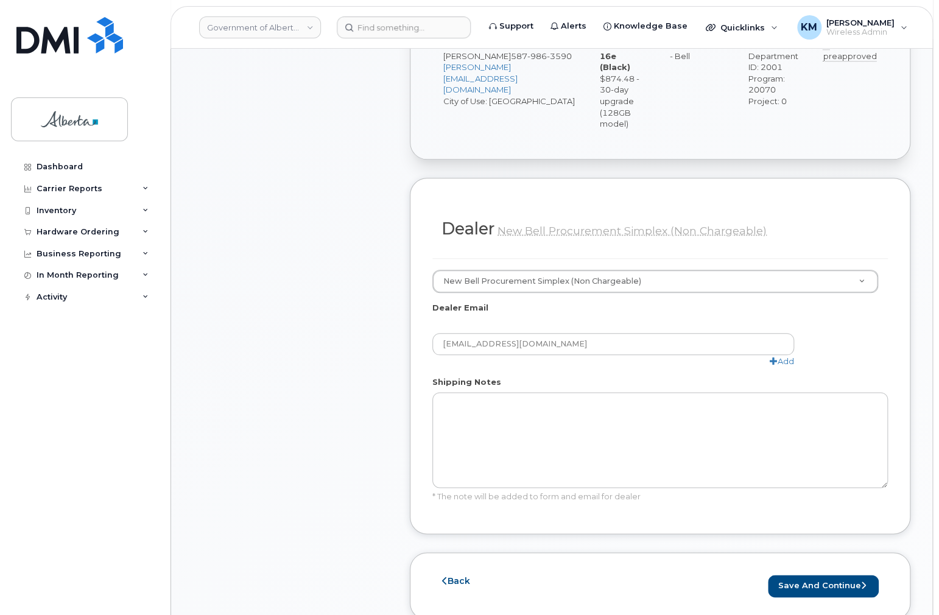
scroll to position [536, 0]
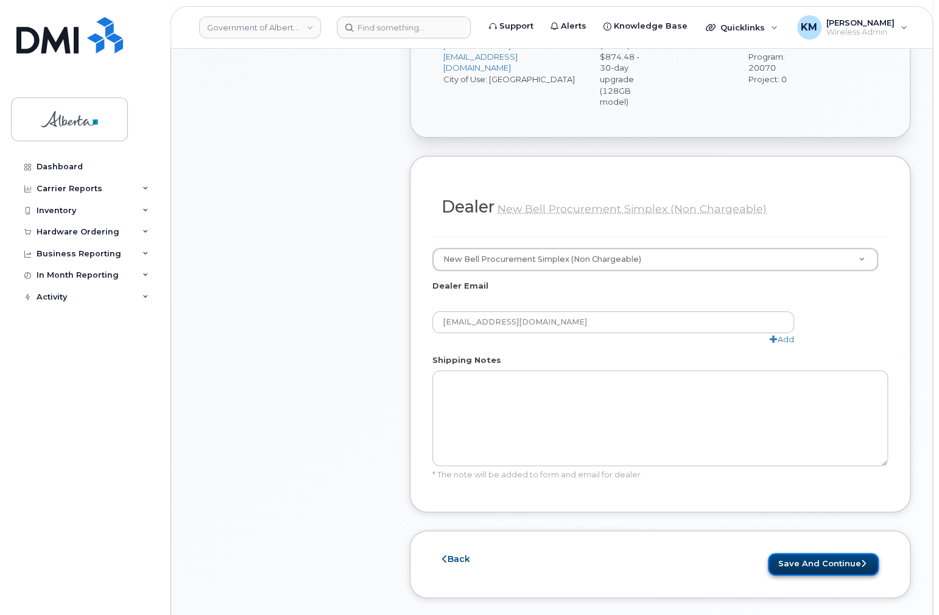
click at [827, 553] on button "Save and Continue" at bounding box center [823, 564] width 111 height 23
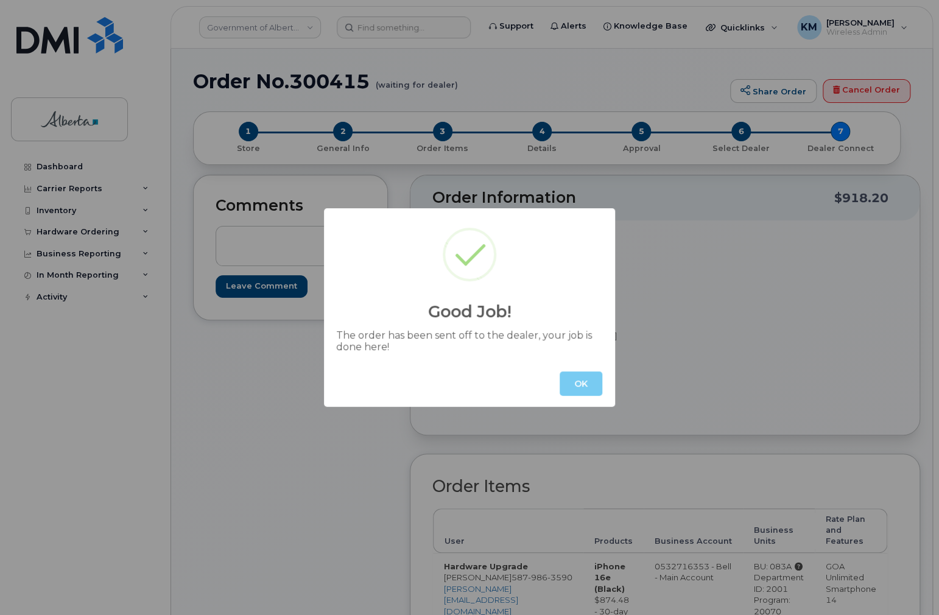
click at [579, 387] on button "OK" at bounding box center [581, 384] width 43 height 24
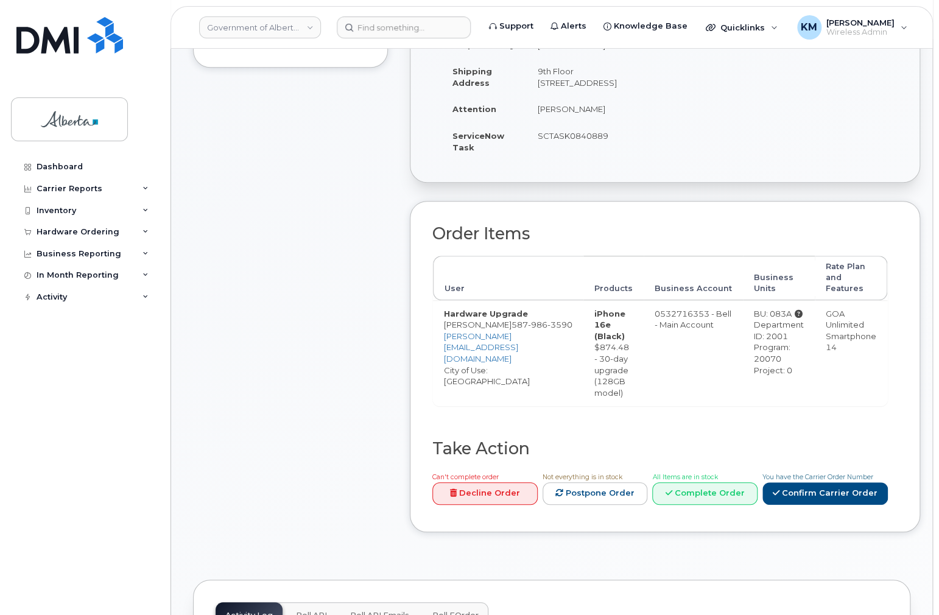
scroll to position [292, 0]
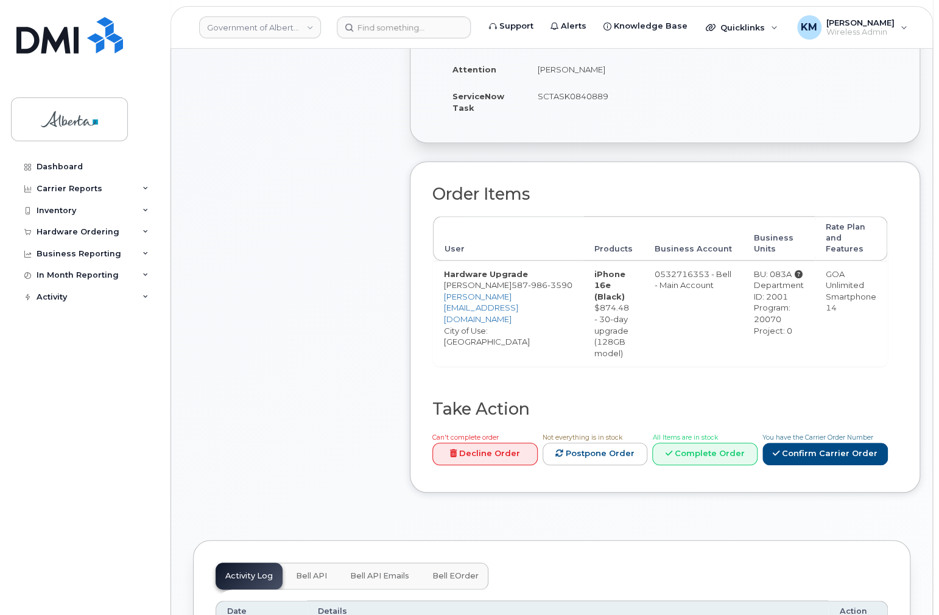
click at [312, 571] on span "Bell API" at bounding box center [311, 576] width 31 height 10
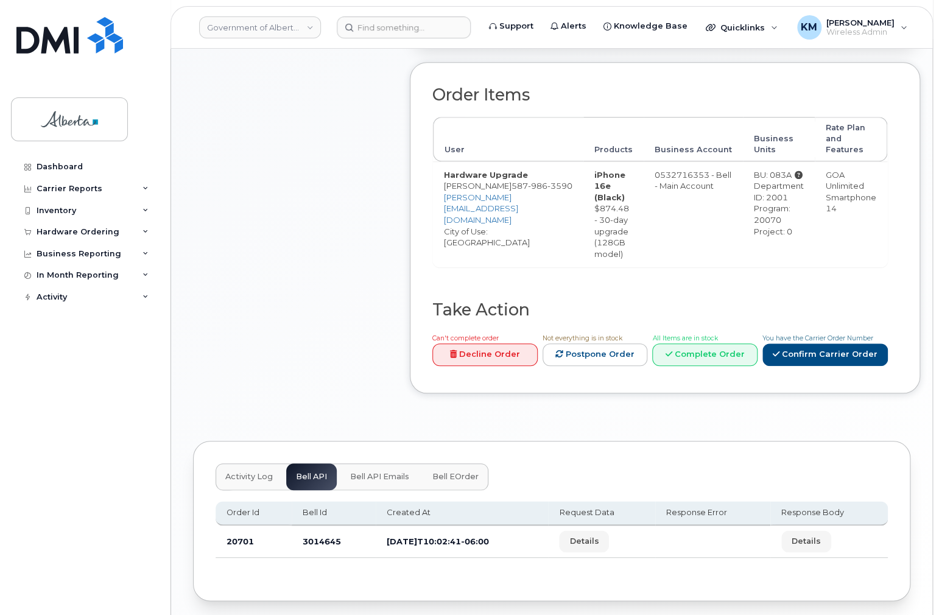
scroll to position [423, 0]
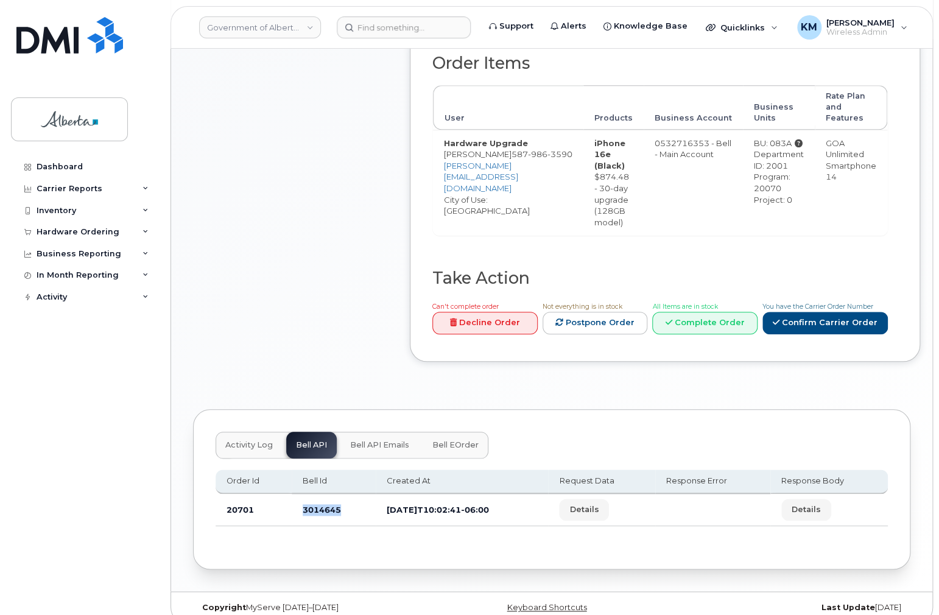
drag, startPoint x: 342, startPoint y: 496, endPoint x: 300, endPoint y: 496, distance: 42.0
click at [297, 496] on td "3014645" at bounding box center [334, 510] width 84 height 32
copy td "3014645"
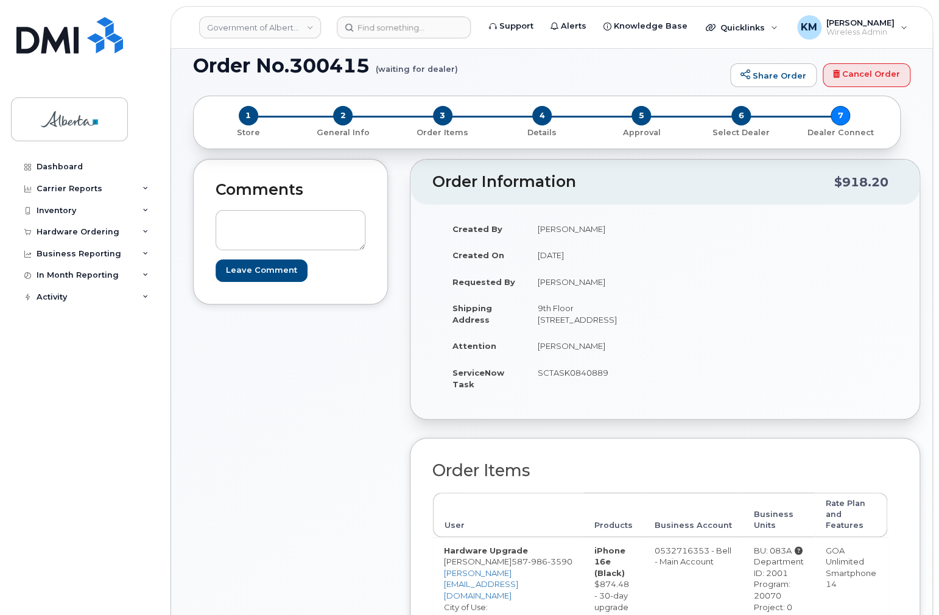
scroll to position [0, 0]
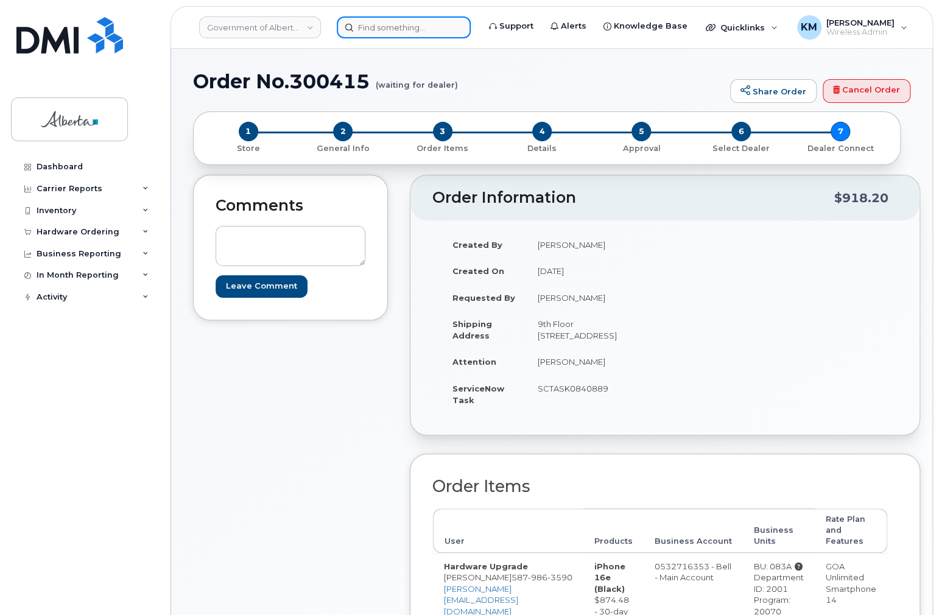
click at [365, 30] on input at bounding box center [404, 27] width 134 height 22
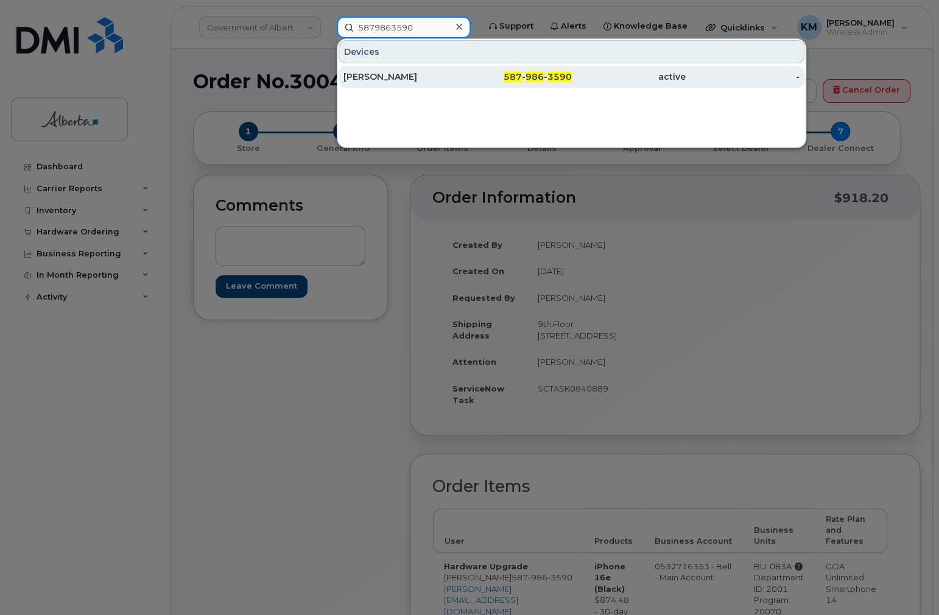
type input "5879863590"
click at [372, 71] on div "[PERSON_NAME]" at bounding box center [401, 77] width 114 height 12
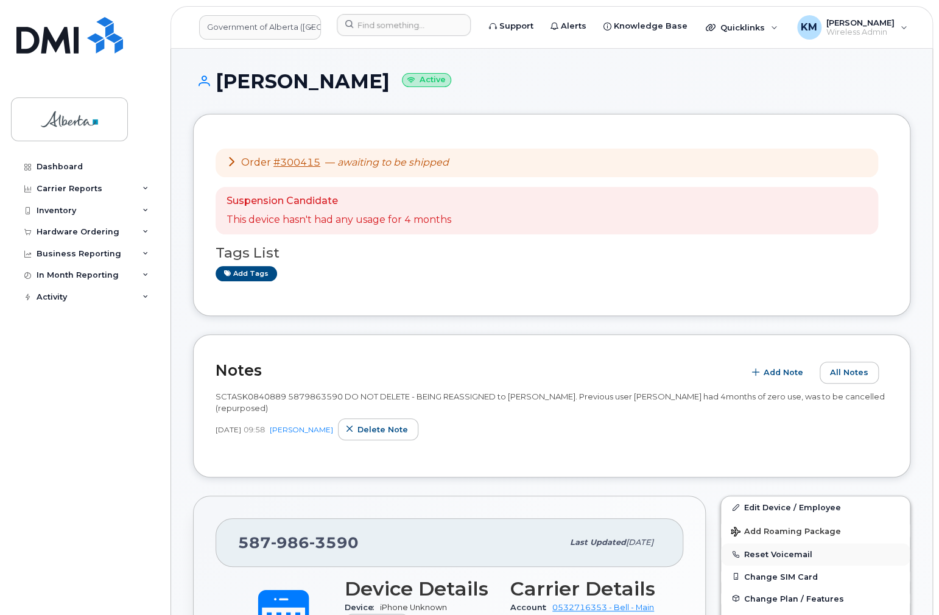
click at [776, 551] on button "Reset Voicemail" at bounding box center [815, 554] width 189 height 22
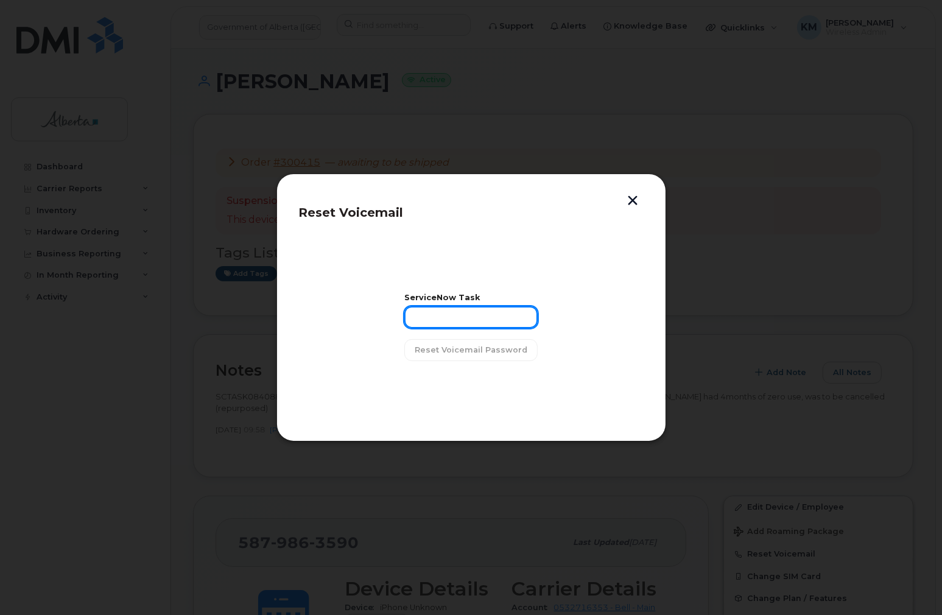
click at [462, 322] on input "text" at bounding box center [470, 317] width 133 height 22
type input "SCTASK0840889"
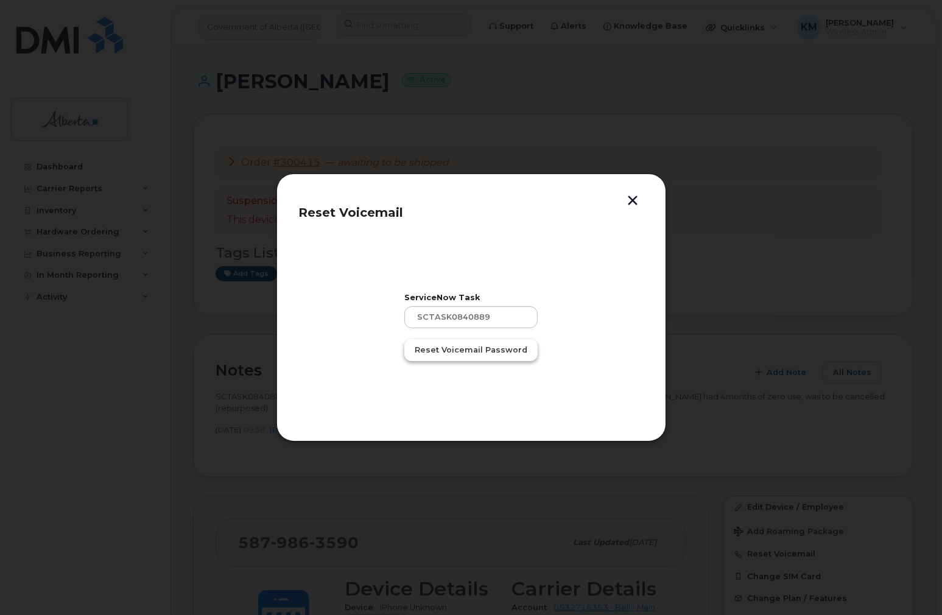
click at [497, 355] on span "Reset Voicemail Password" at bounding box center [471, 350] width 113 height 12
click at [472, 378] on span "Close" at bounding box center [471, 381] width 24 height 12
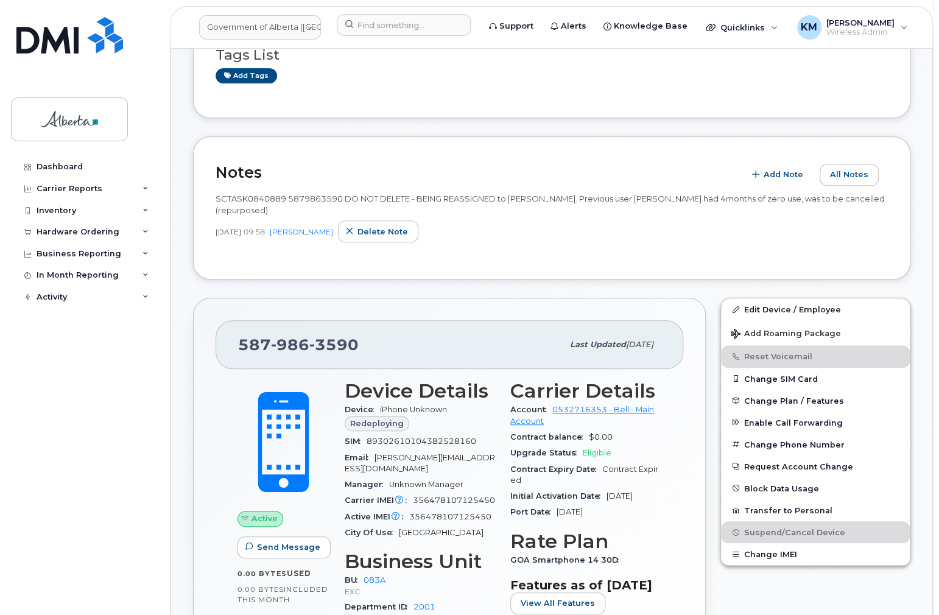
scroll to position [244, 0]
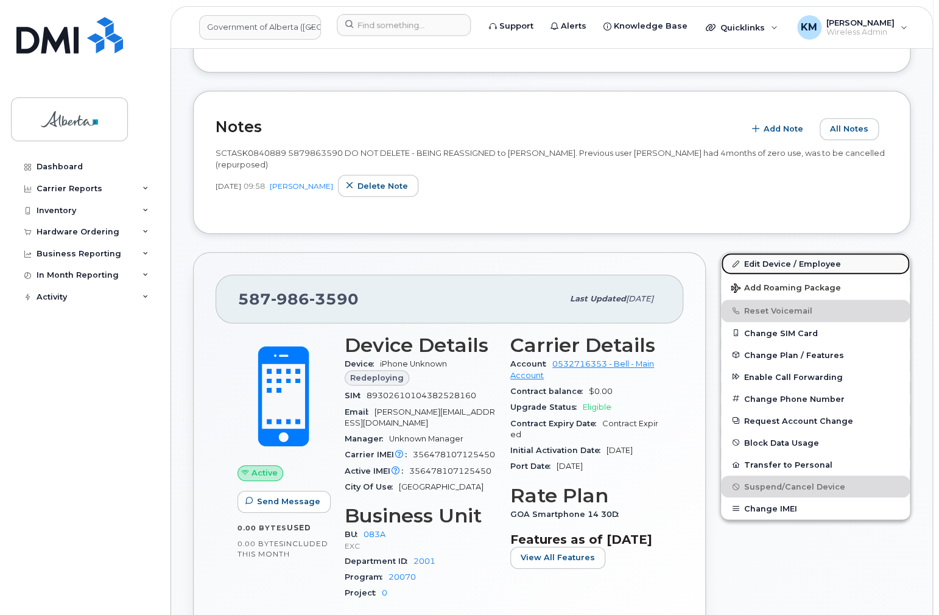
click at [792, 259] on link "Edit Device / Employee" at bounding box center [815, 264] width 189 height 22
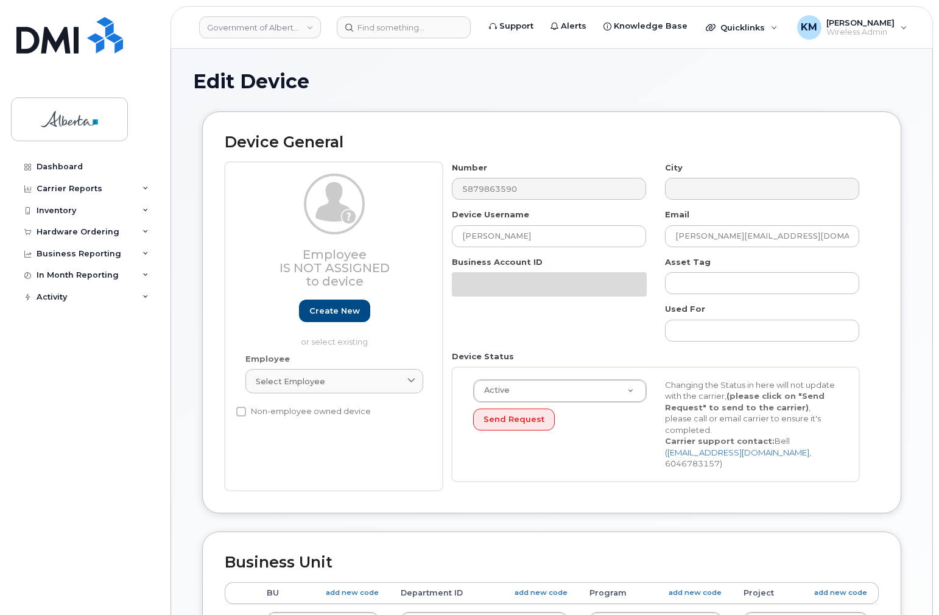
select select "4733126"
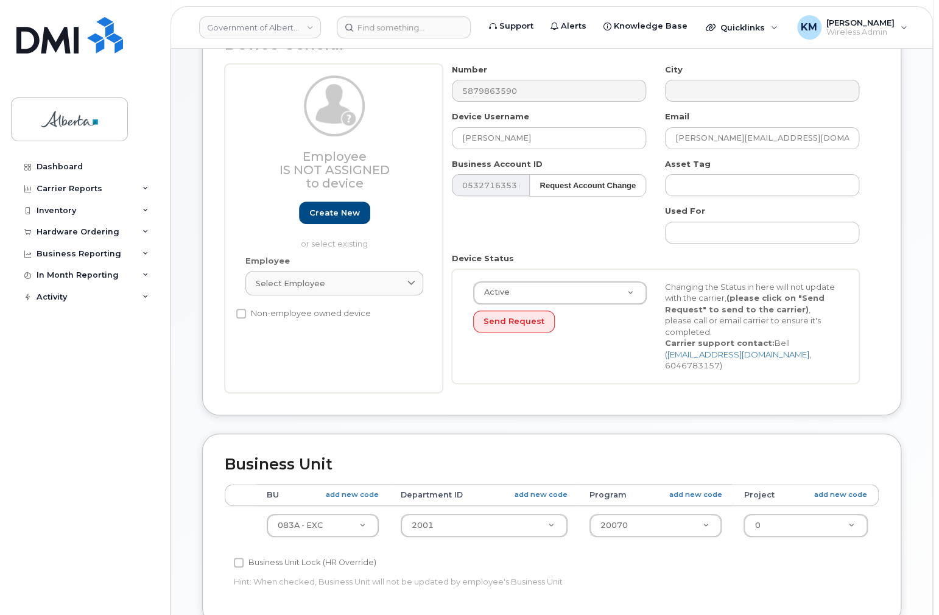
scroll to position [146, 0]
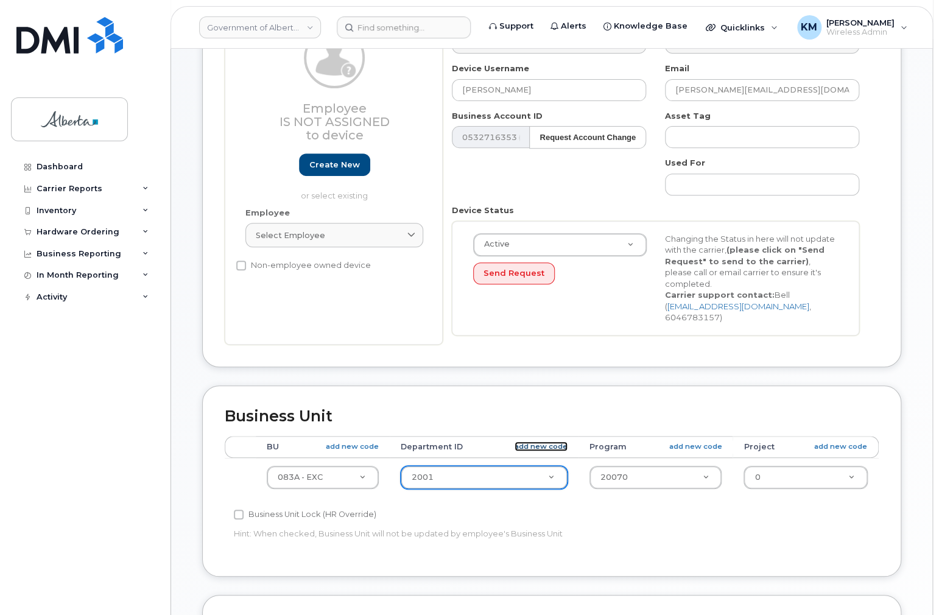
click at [548, 442] on link "add new code" at bounding box center [541, 447] width 53 height 10
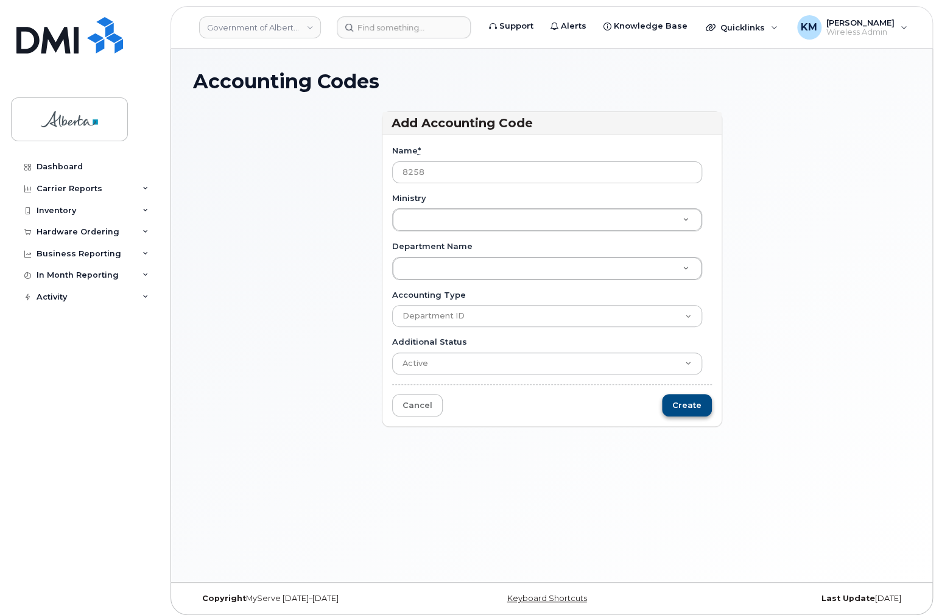
type input "8258"
click at [697, 408] on input "Create" at bounding box center [687, 405] width 50 height 23
type input "Saving..."
